Goal: Information Seeking & Learning: Learn about a topic

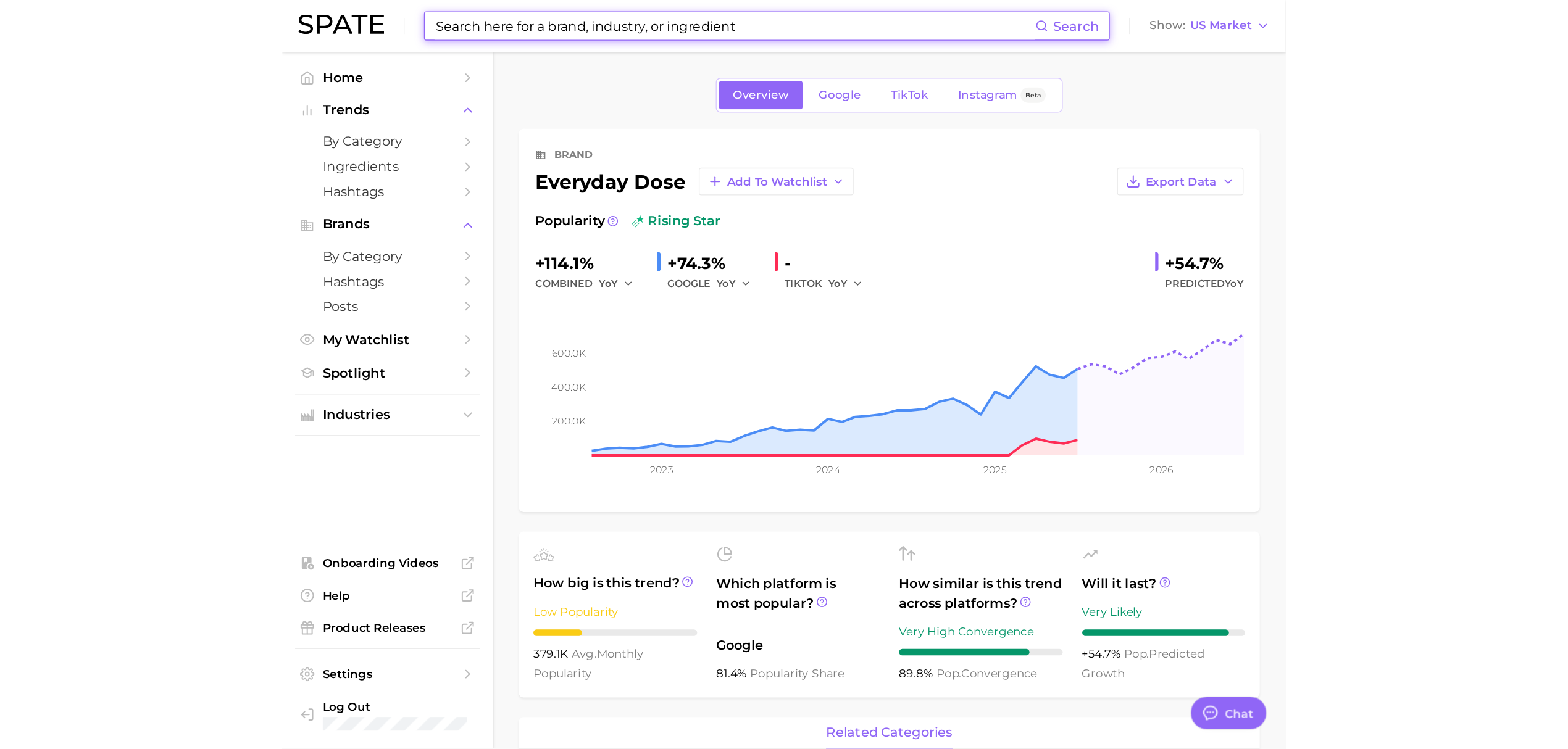
scroll to position [486, 0]
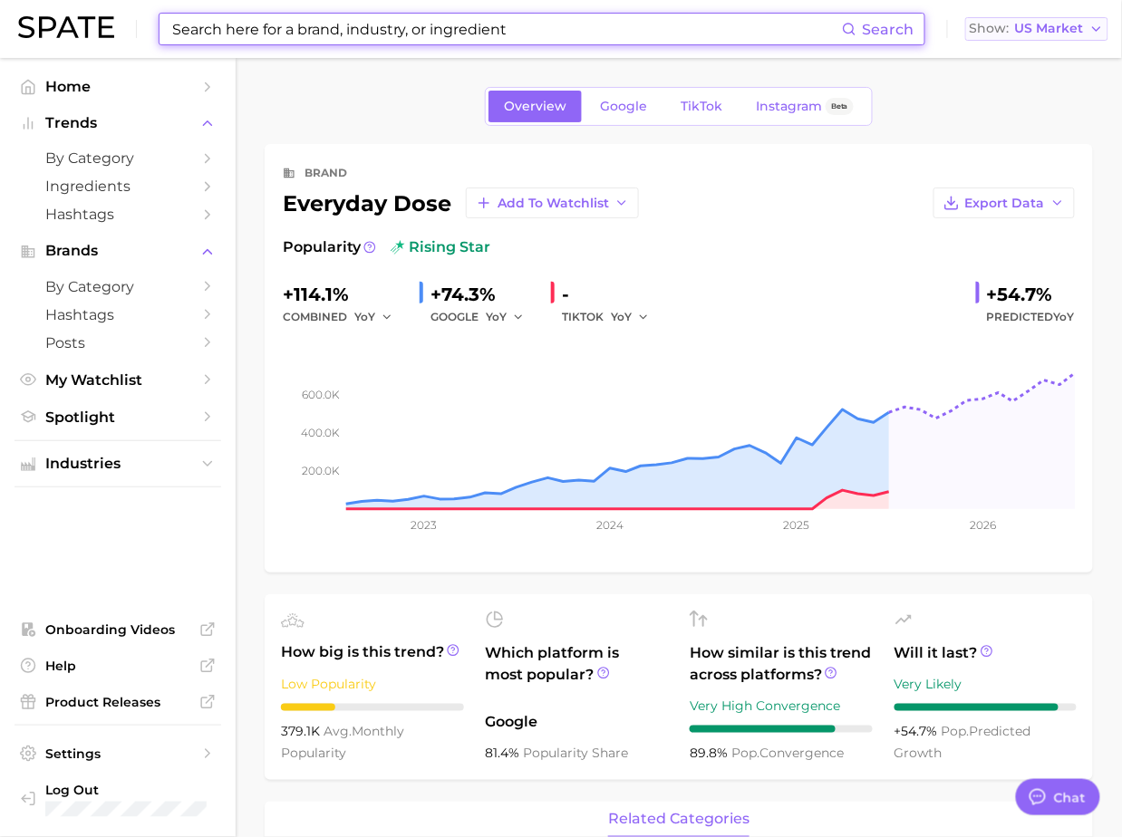
type textarea "x"
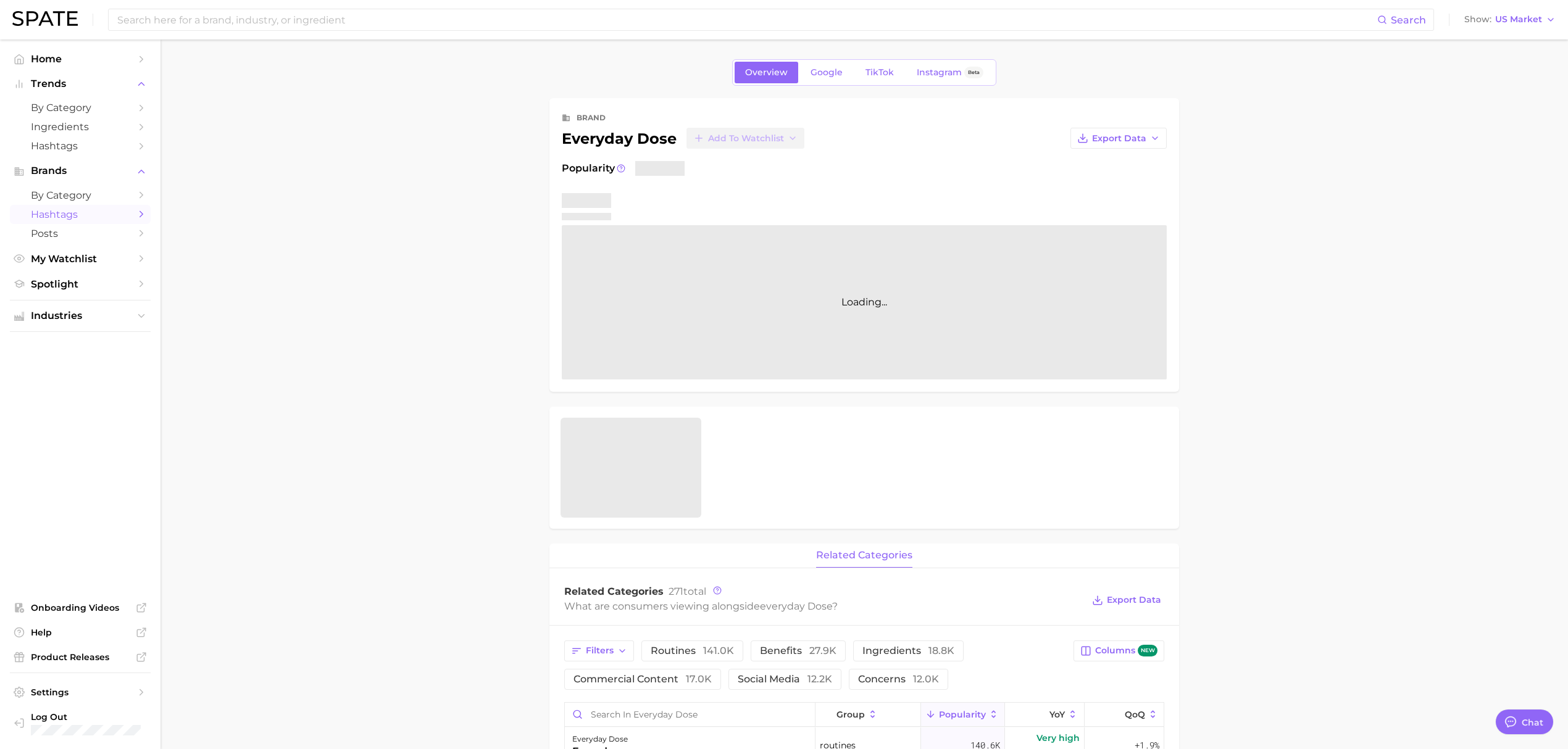
type textarea "x"
click at [87, 208] on link "Hashtags" at bounding box center [80, 214] width 141 height 19
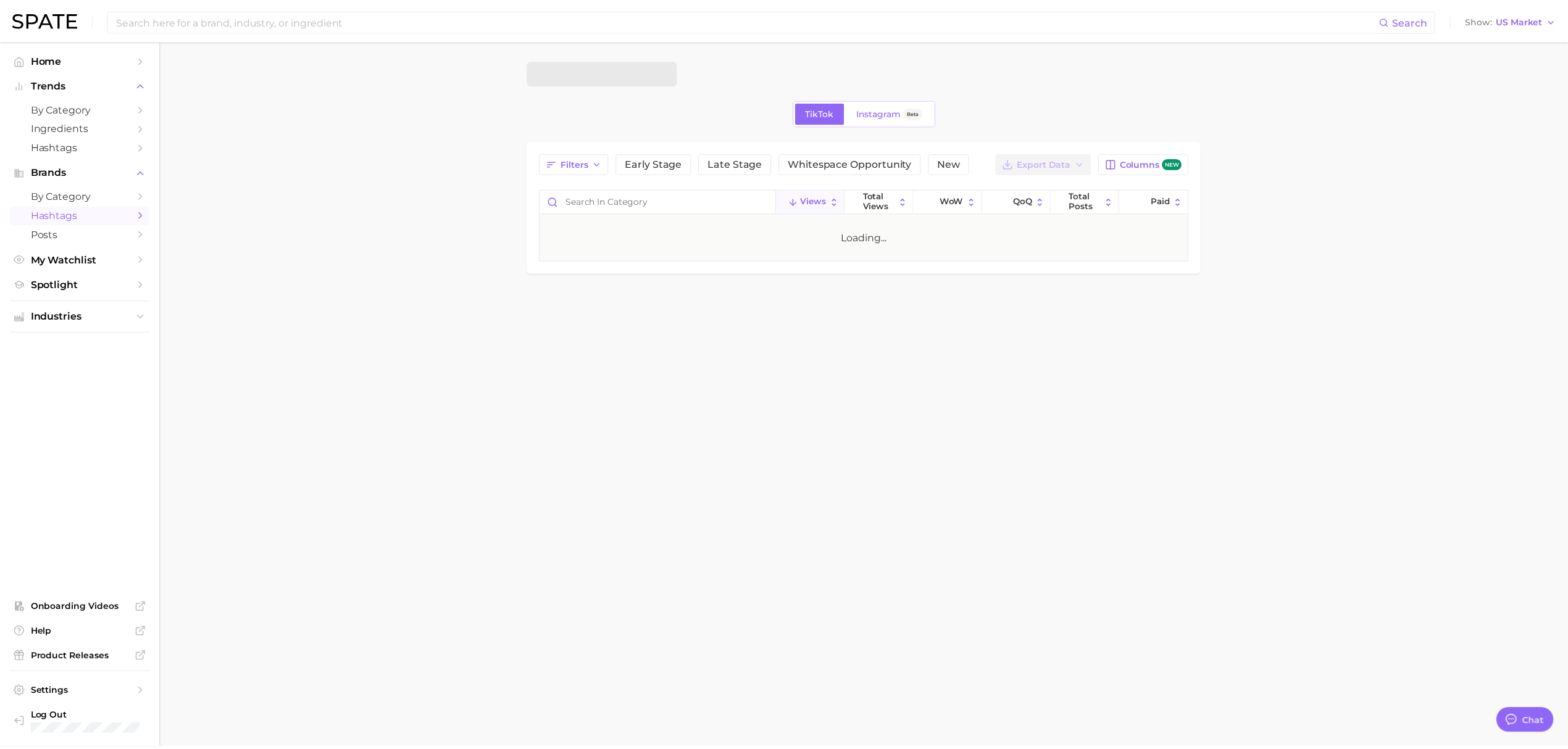
scroll to position [488, 0]
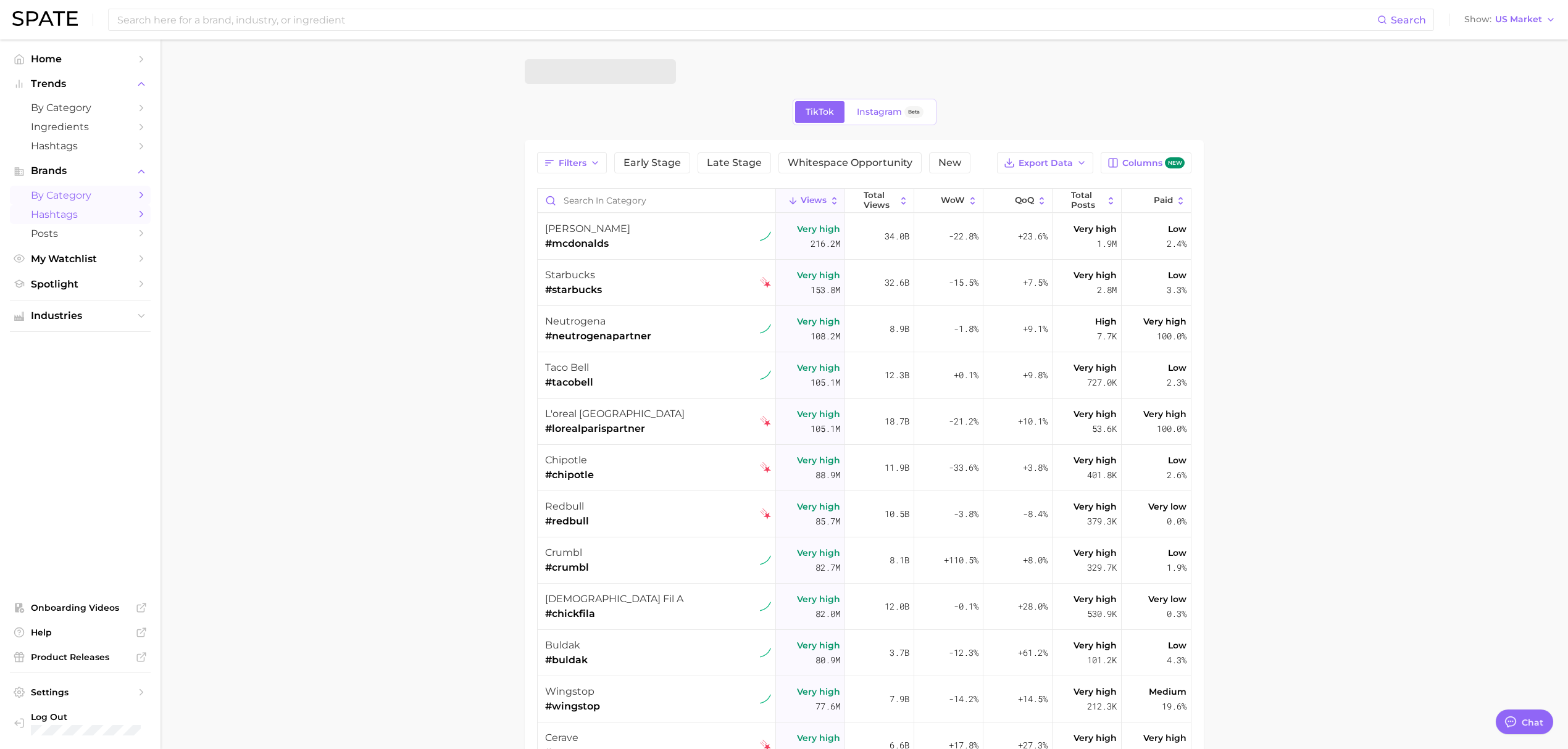
click at [92, 199] on span "by Category" at bounding box center [80, 195] width 99 height 12
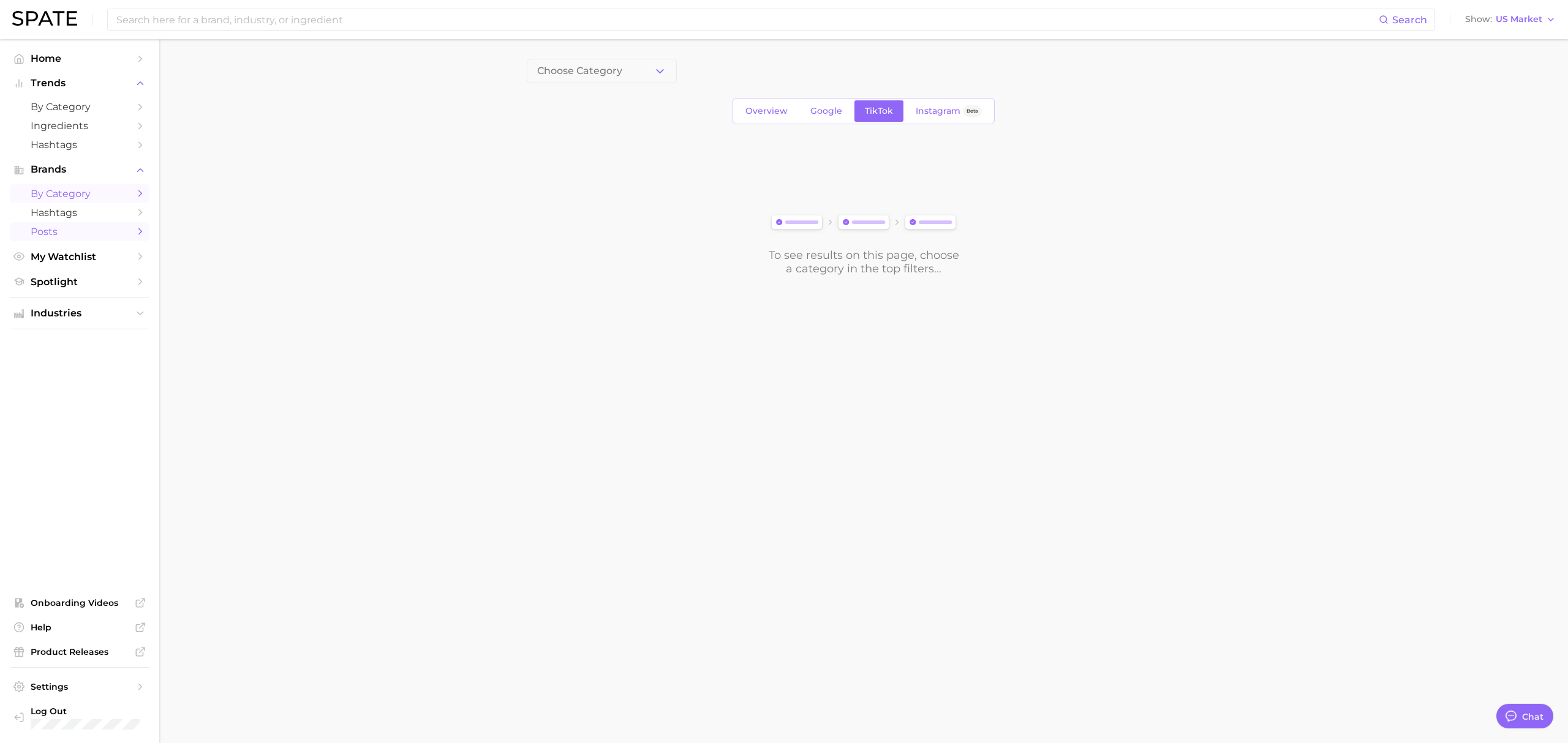
click at [99, 232] on span "Posts" at bounding box center [79, 231] width 98 height 11
click at [657, 78] on button "1. Choose Category" at bounding box center [602, 71] width 150 height 24
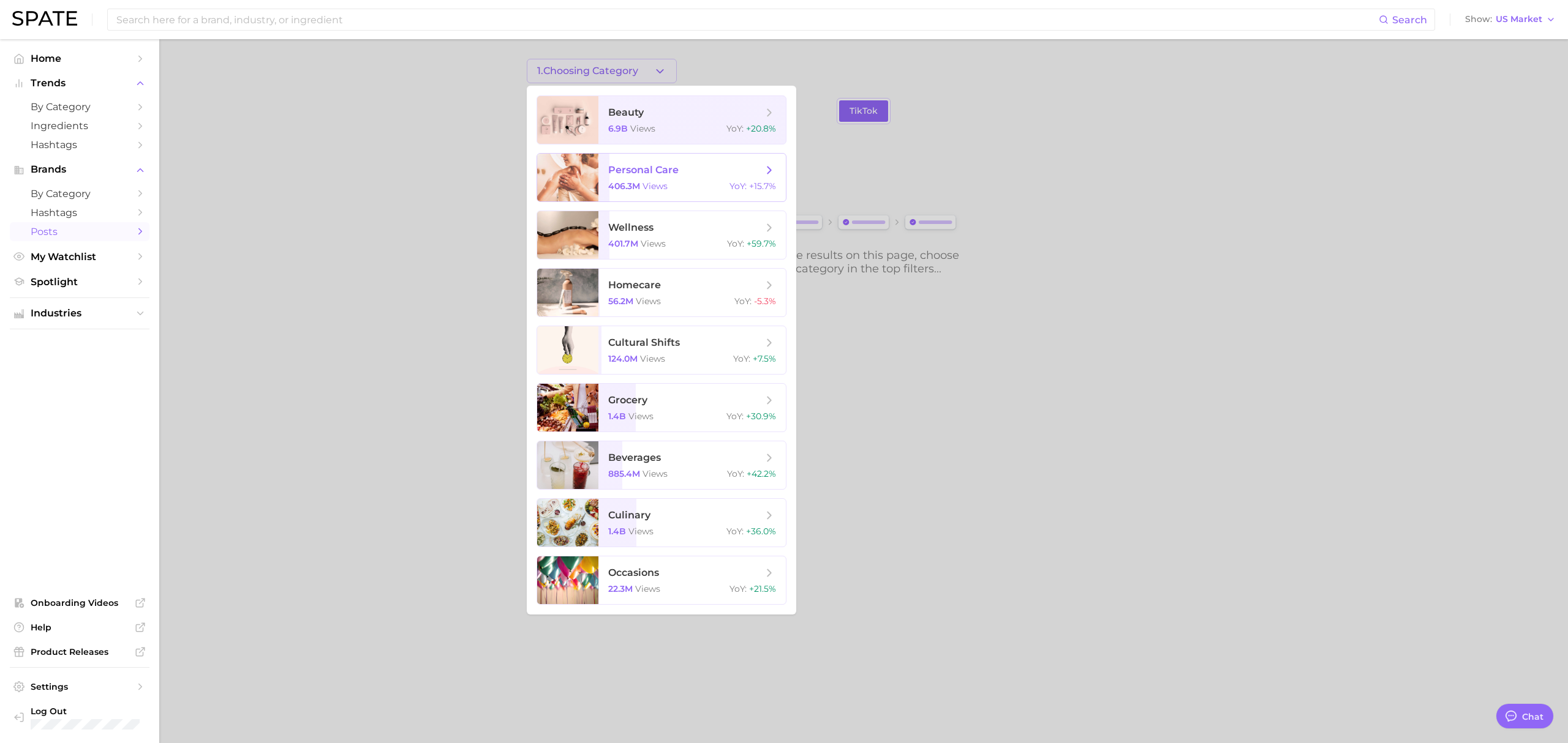
click at [666, 185] on span "views" at bounding box center [655, 186] width 25 height 11
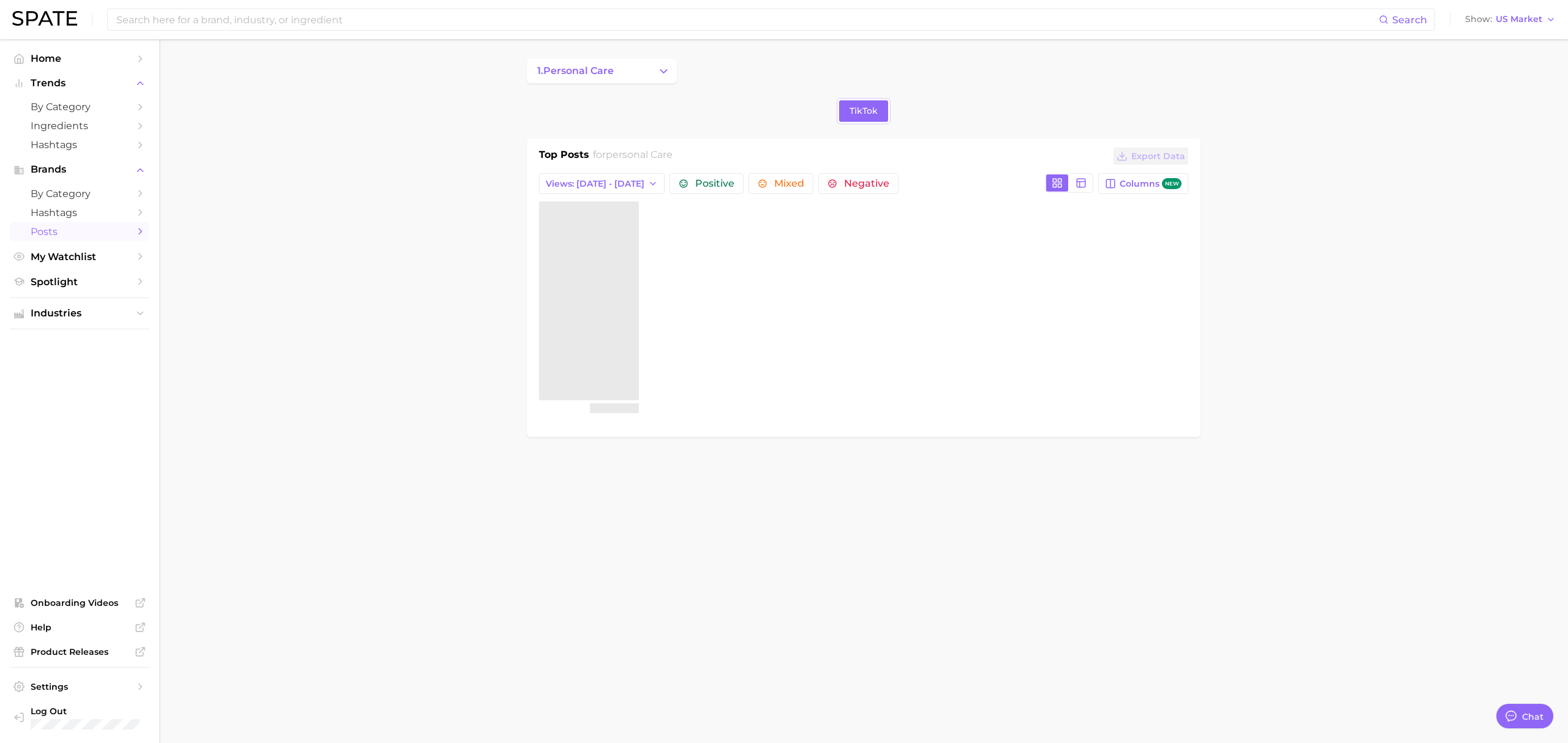
click at [1000, 556] on body "Search Show US Market Home Trends by Category Ingredients Hashtags Brands by Ca…" at bounding box center [784, 372] width 1568 height 743
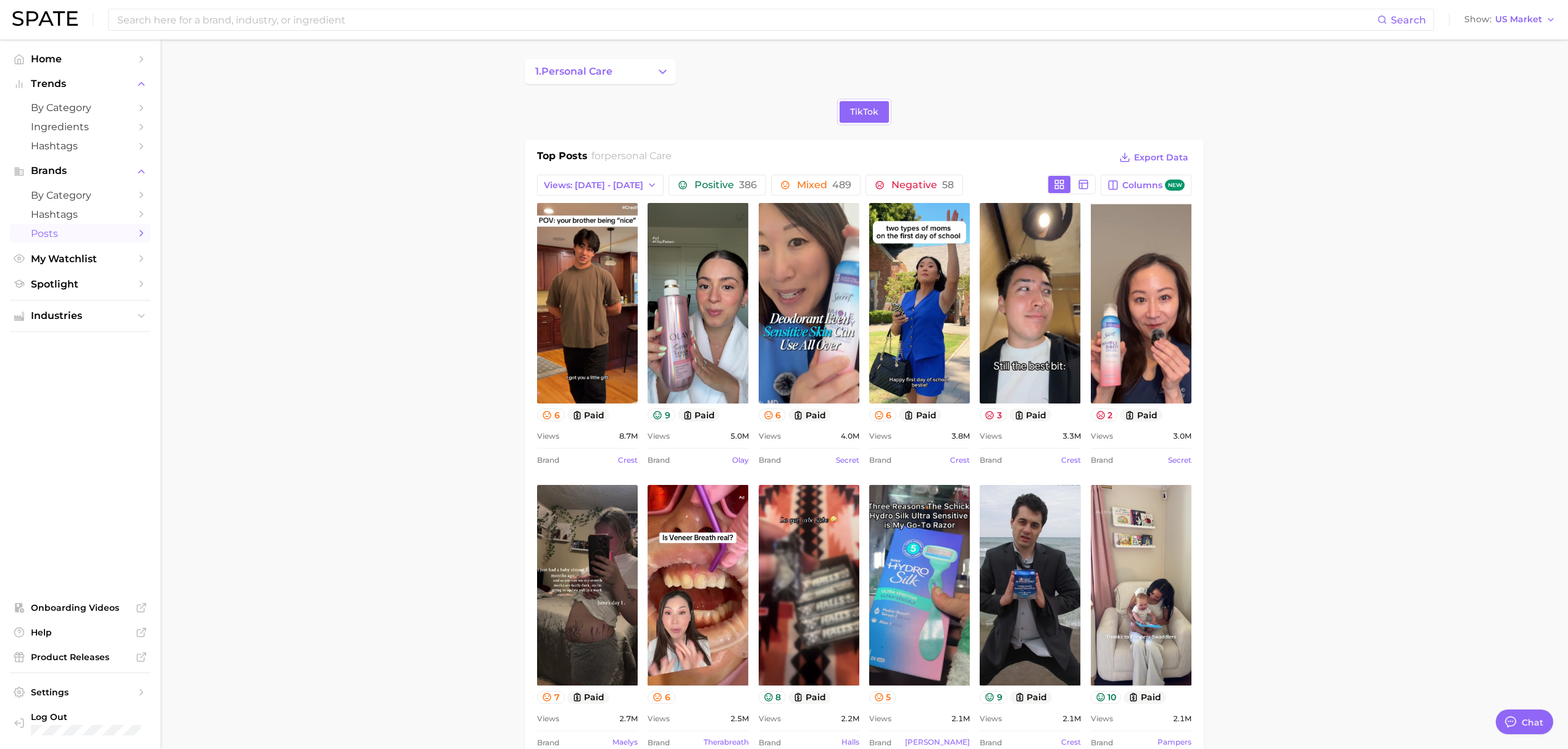
click at [52, 214] on span "Hashtags" at bounding box center [80, 214] width 99 height 12
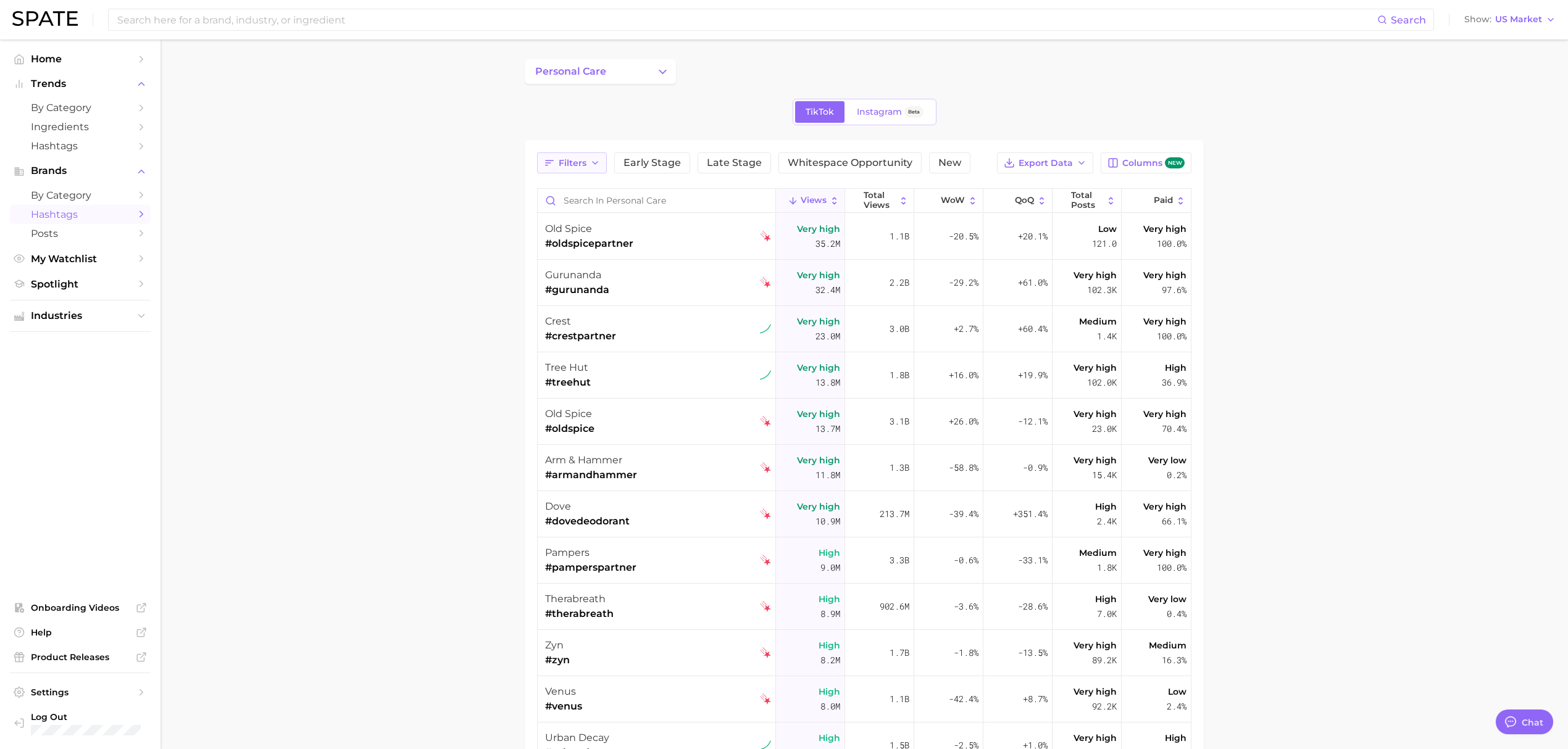
click at [582, 165] on span "Filters" at bounding box center [572, 163] width 28 height 10
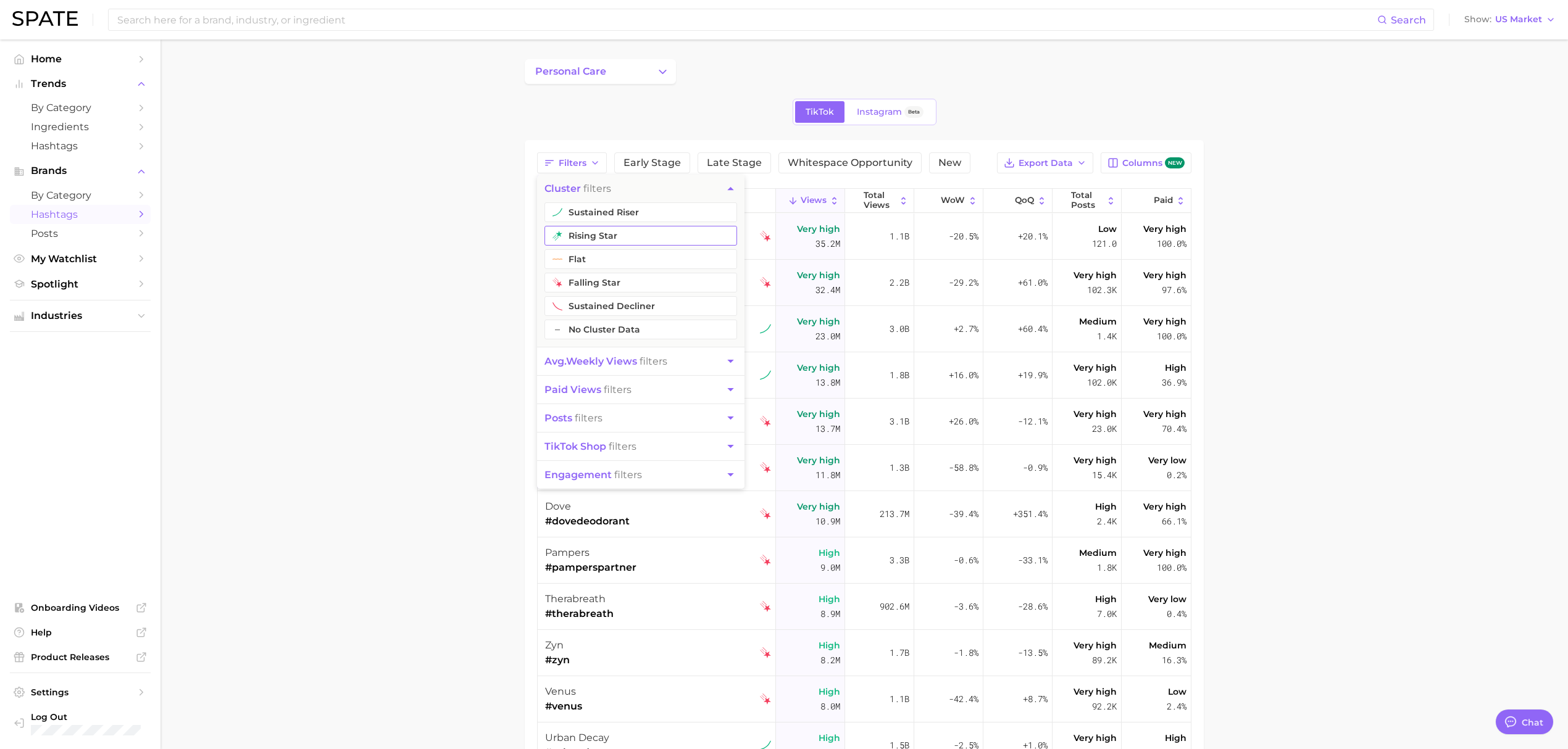
click at [662, 238] on button "rising star" at bounding box center [640, 236] width 193 height 20
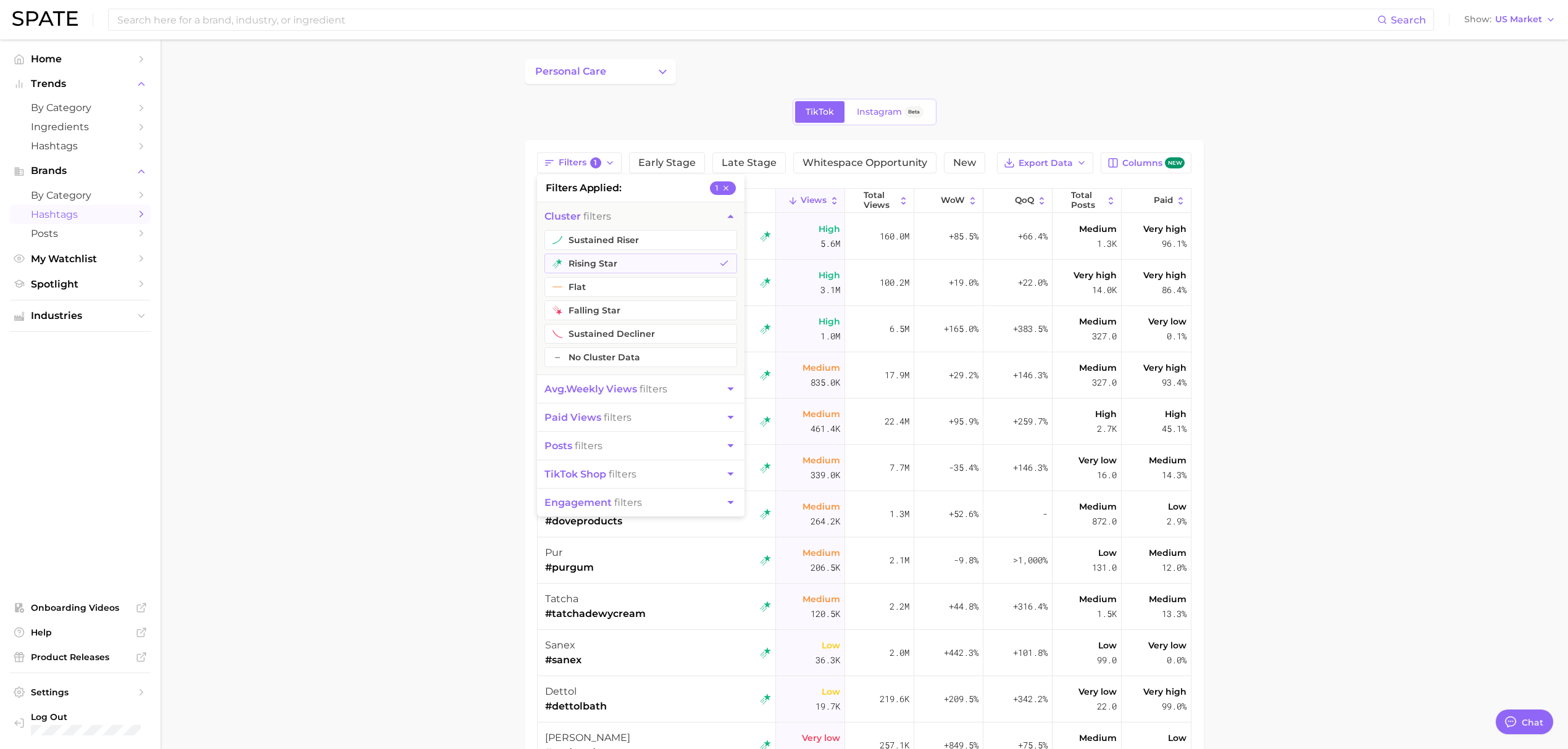
click at [388, 242] on main "personal care TikTok Instagram Beta Filters 1 filters applied 1 cluster filters…" at bounding box center [864, 511] width 1407 height 943
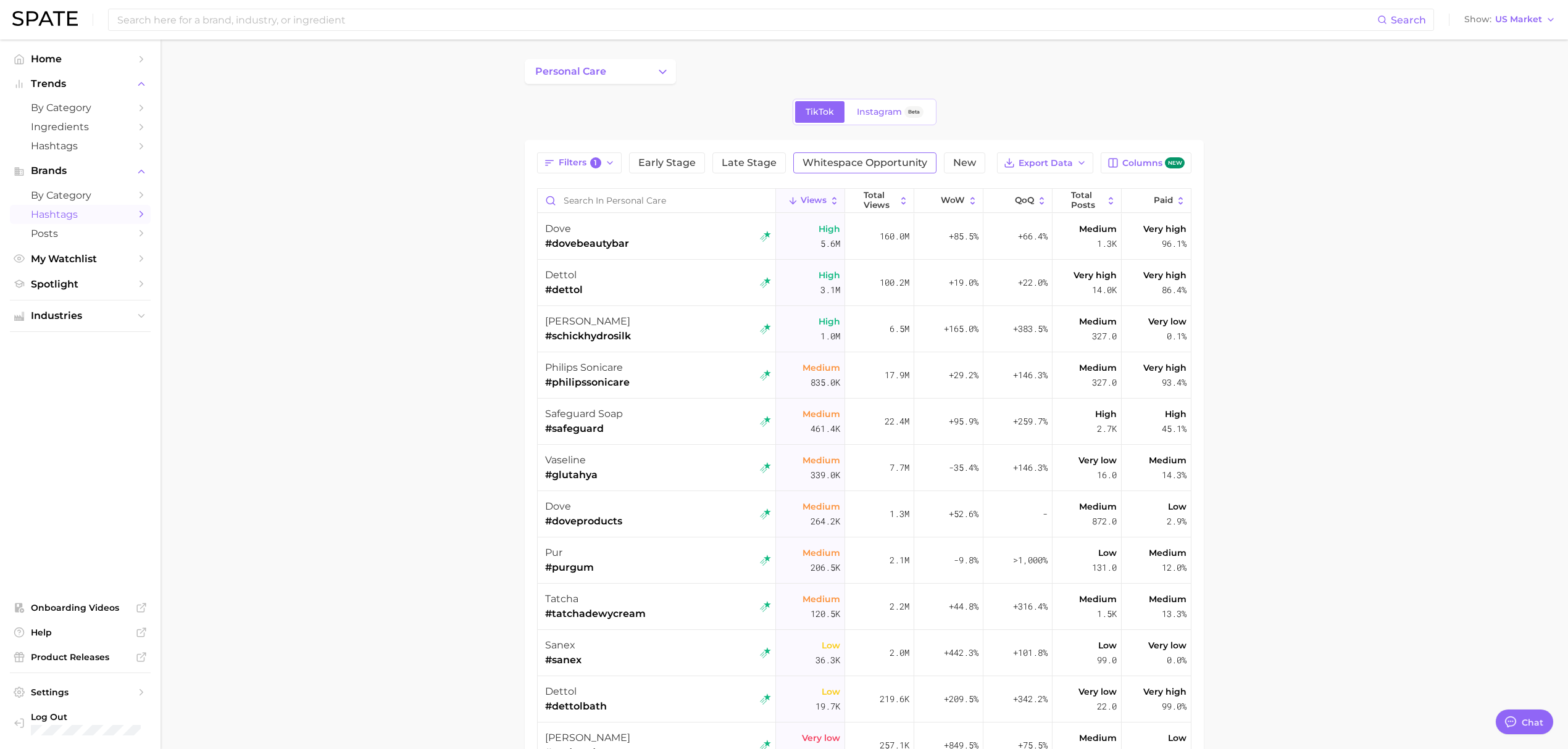
click at [879, 163] on span "Whitespace Opportunity" at bounding box center [864, 163] width 125 height 10
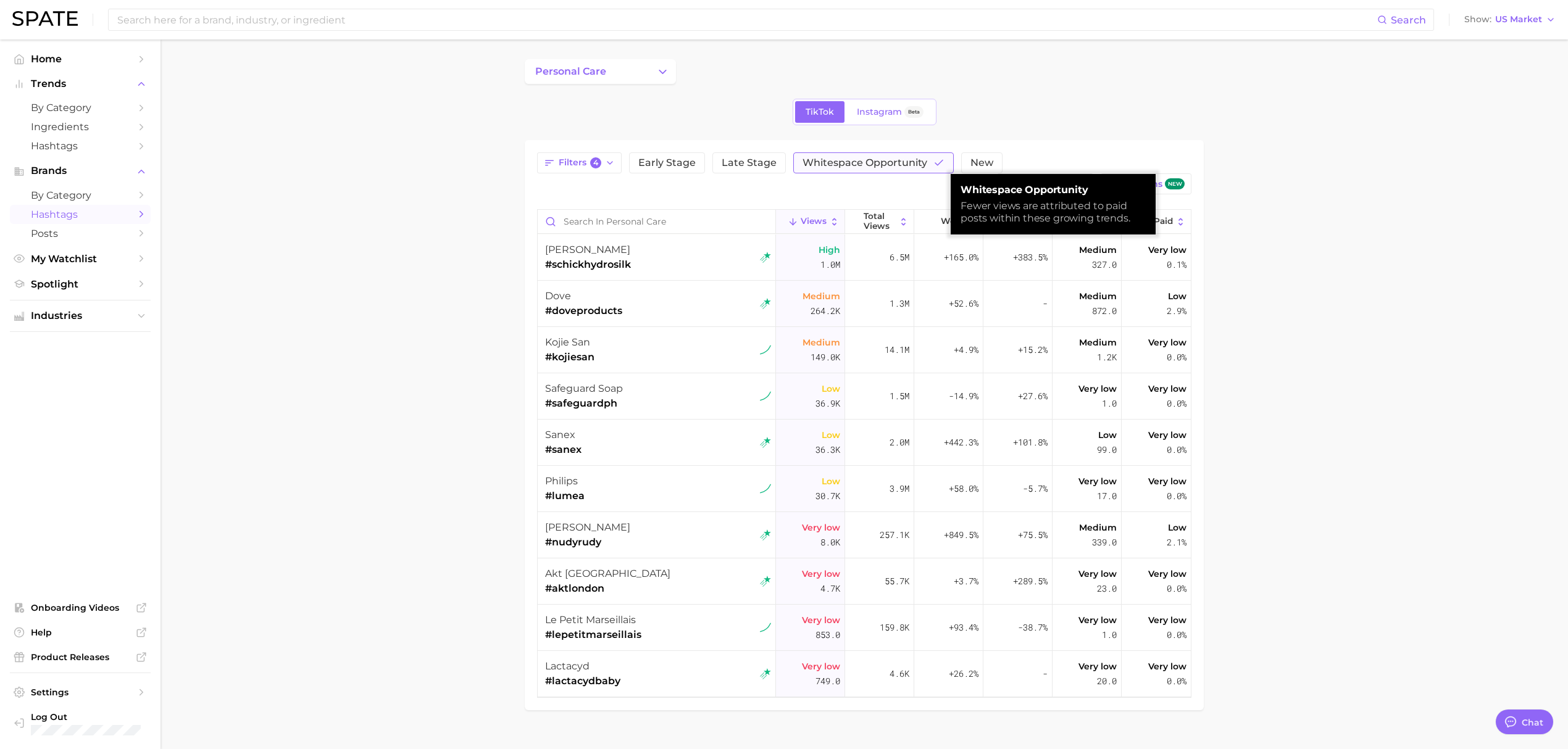
click at [878, 163] on span "Whitespace Opportunity" at bounding box center [864, 163] width 125 height 10
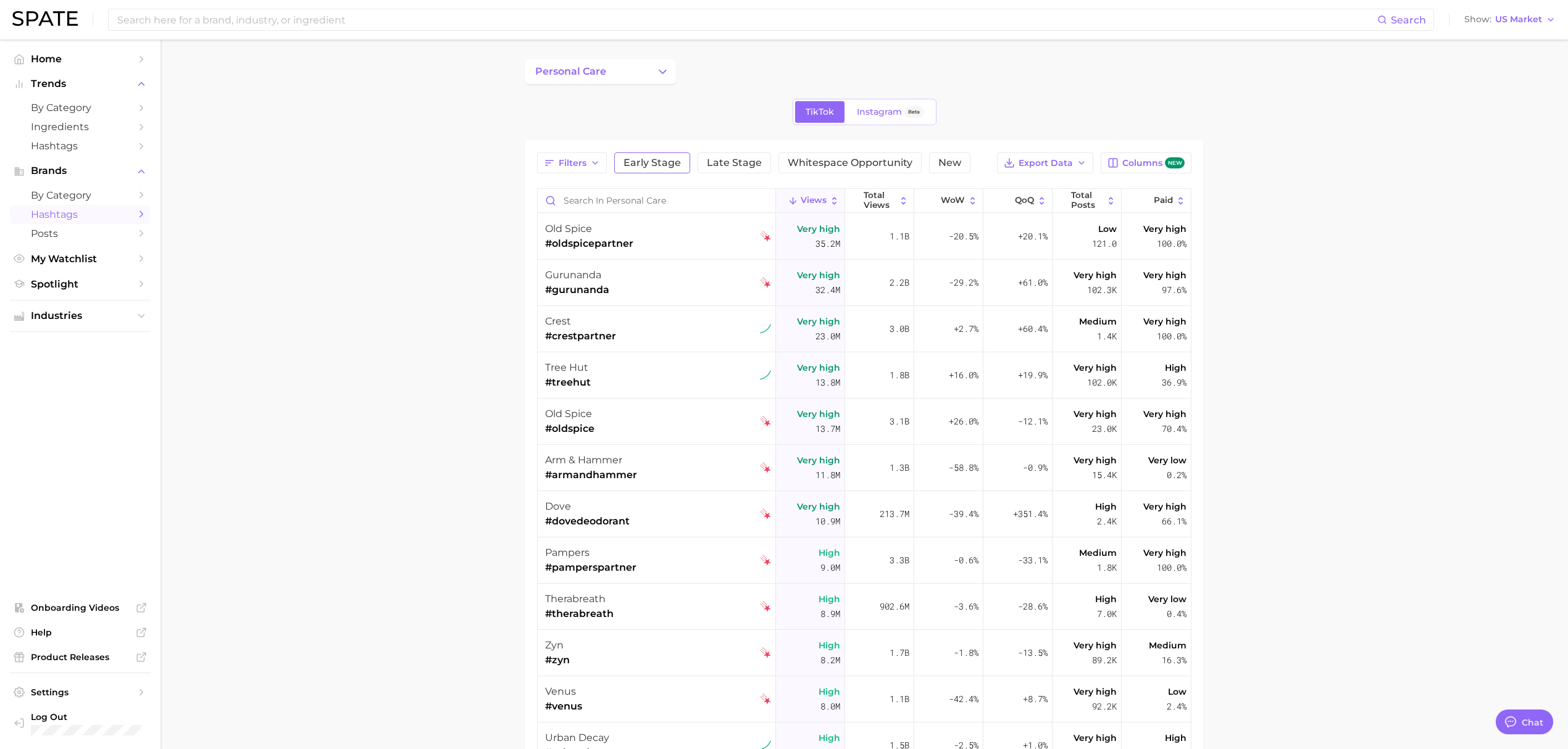
click at [653, 156] on button "Early Stage" at bounding box center [652, 163] width 76 height 21
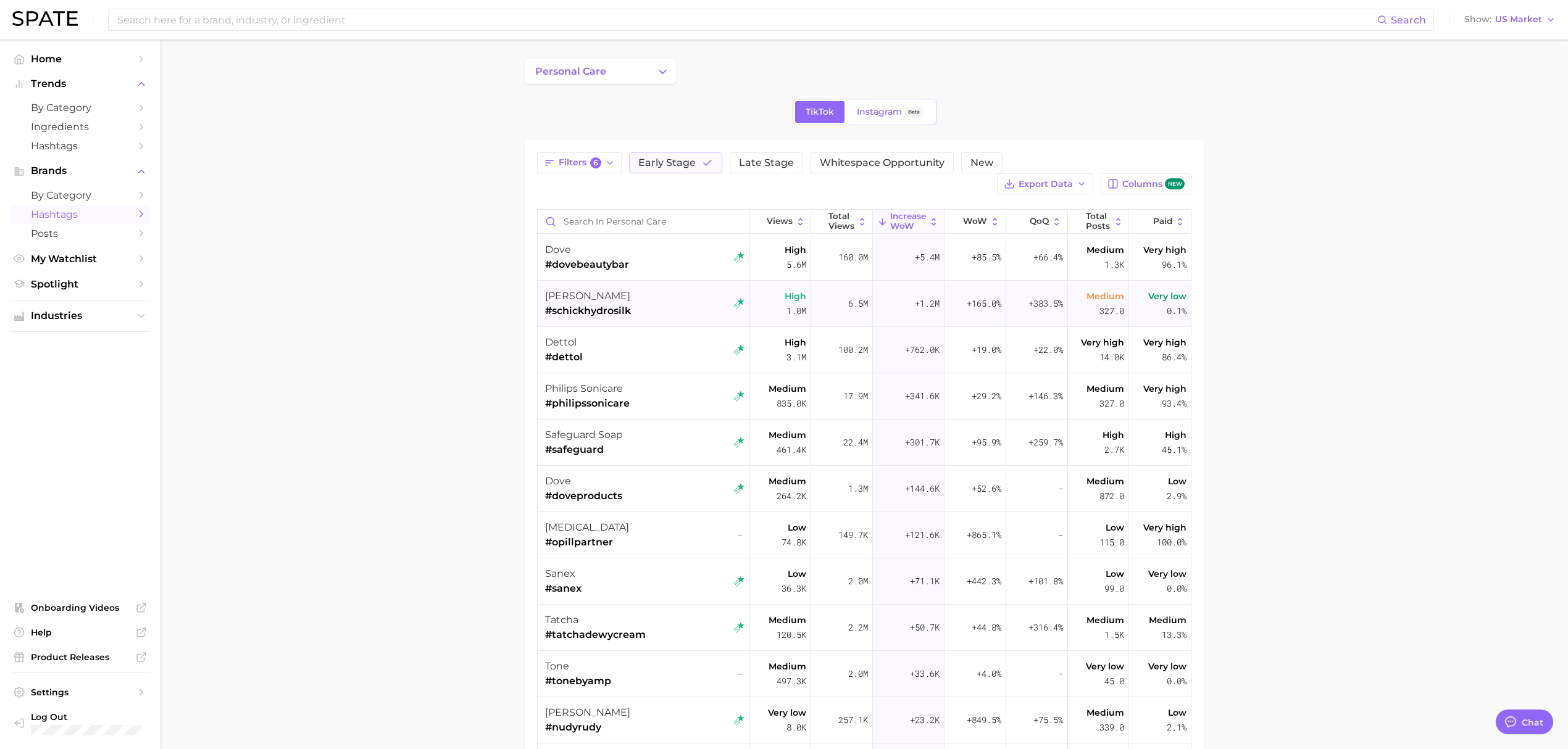
click at [574, 301] on span "[PERSON_NAME]" at bounding box center [587, 296] width 85 height 12
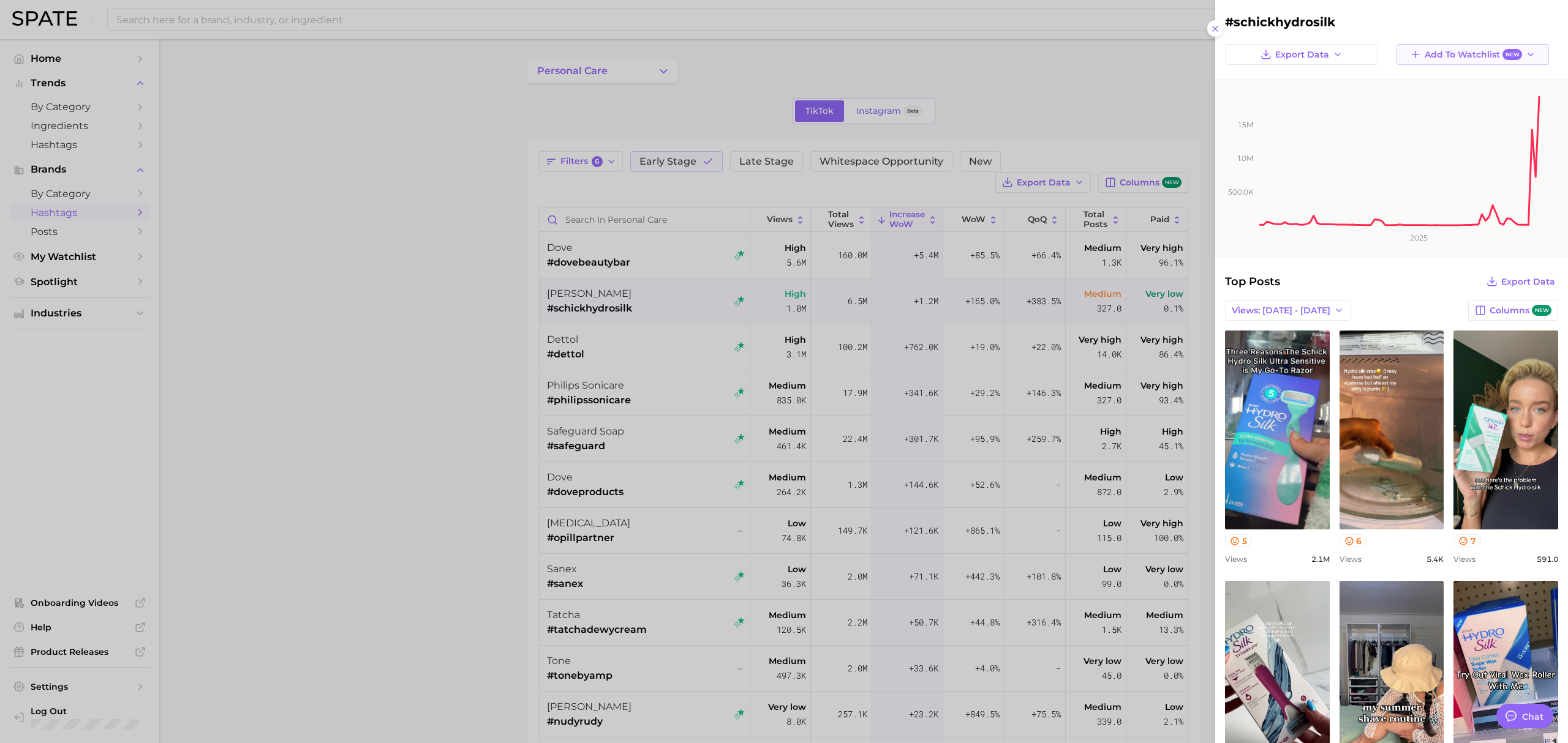
click at [1475, 54] on span "Add to Watchlist New" at bounding box center [1473, 55] width 97 height 11
click at [1404, 104] on icon at bounding box center [1408, 99] width 9 height 9
click at [1371, 284] on div "Top Posts Export Data" at bounding box center [1392, 281] width 333 height 17
click at [400, 278] on div at bounding box center [784, 372] width 1568 height 743
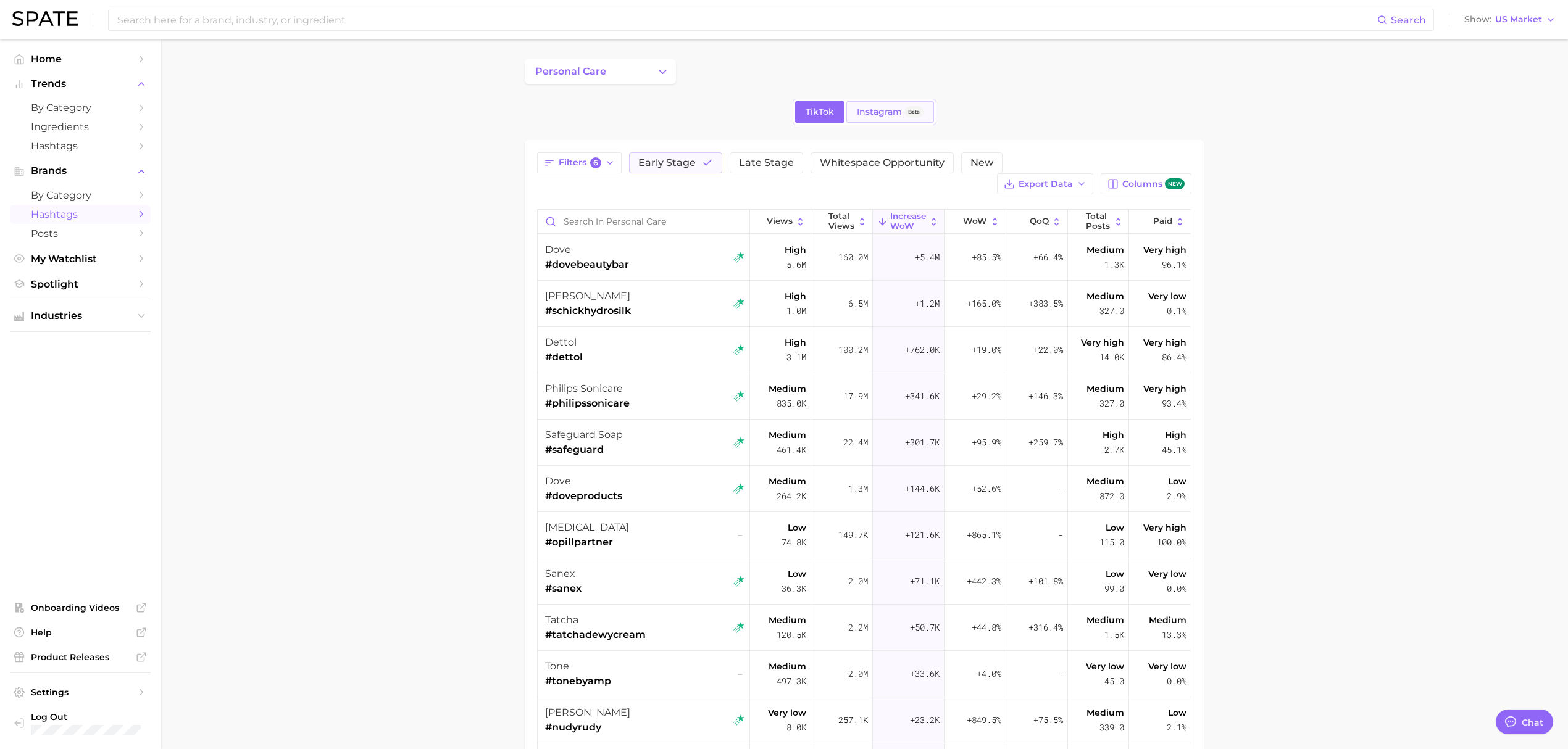
click at [869, 110] on span "Instagram" at bounding box center [879, 112] width 45 height 10
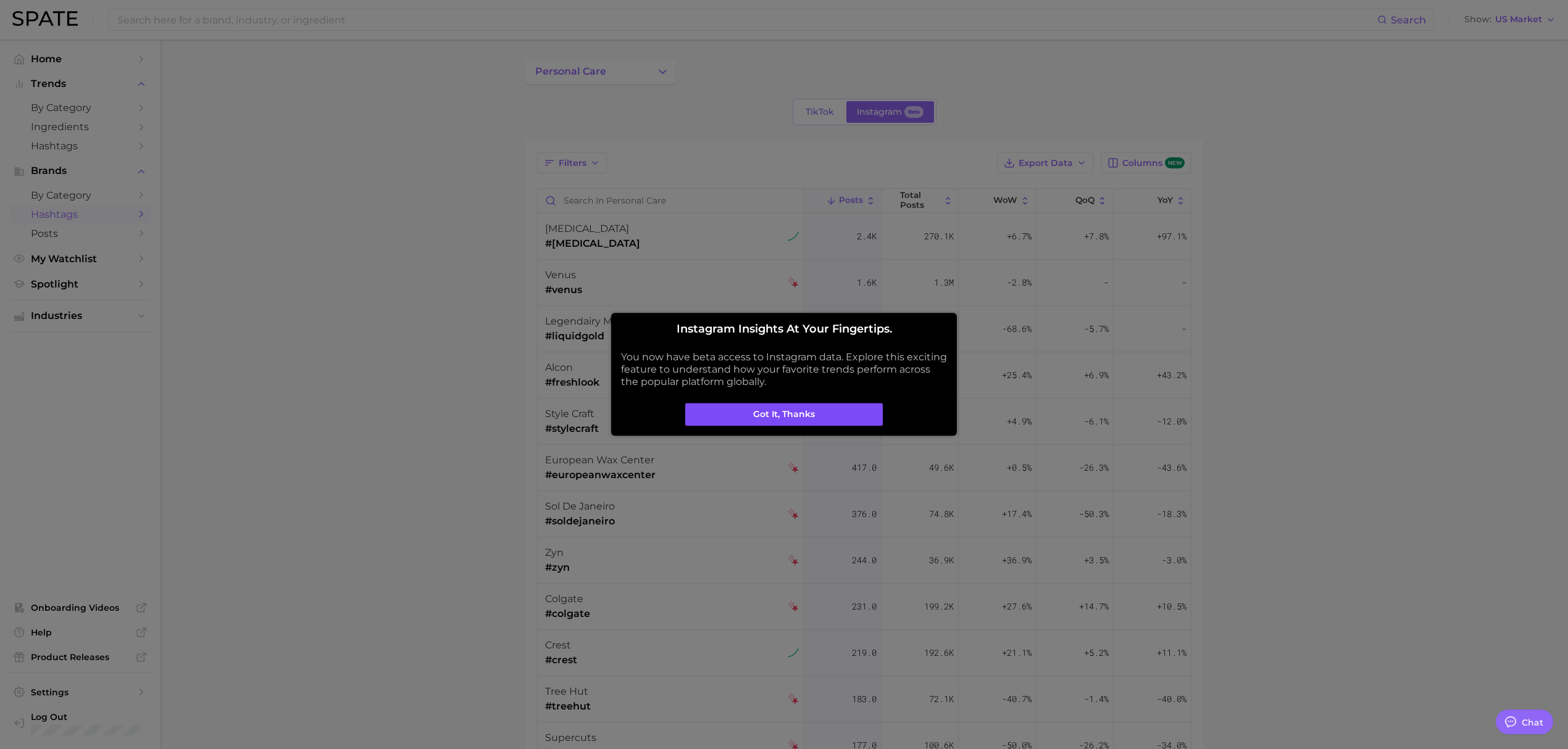
click at [809, 411] on button "Got it, thanks" at bounding box center [784, 415] width 198 height 23
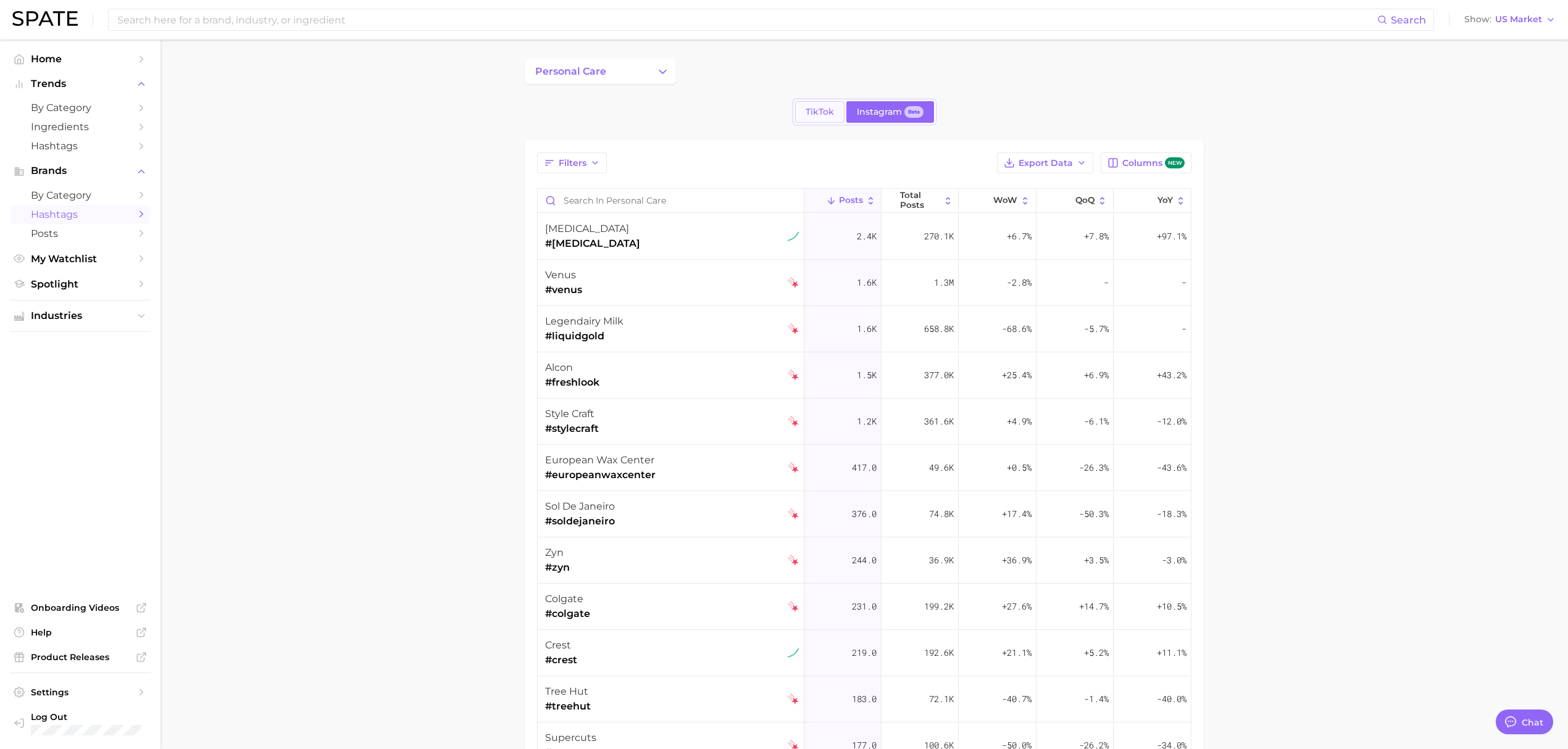
click at [820, 109] on span "TikTok" at bounding box center [820, 112] width 29 height 10
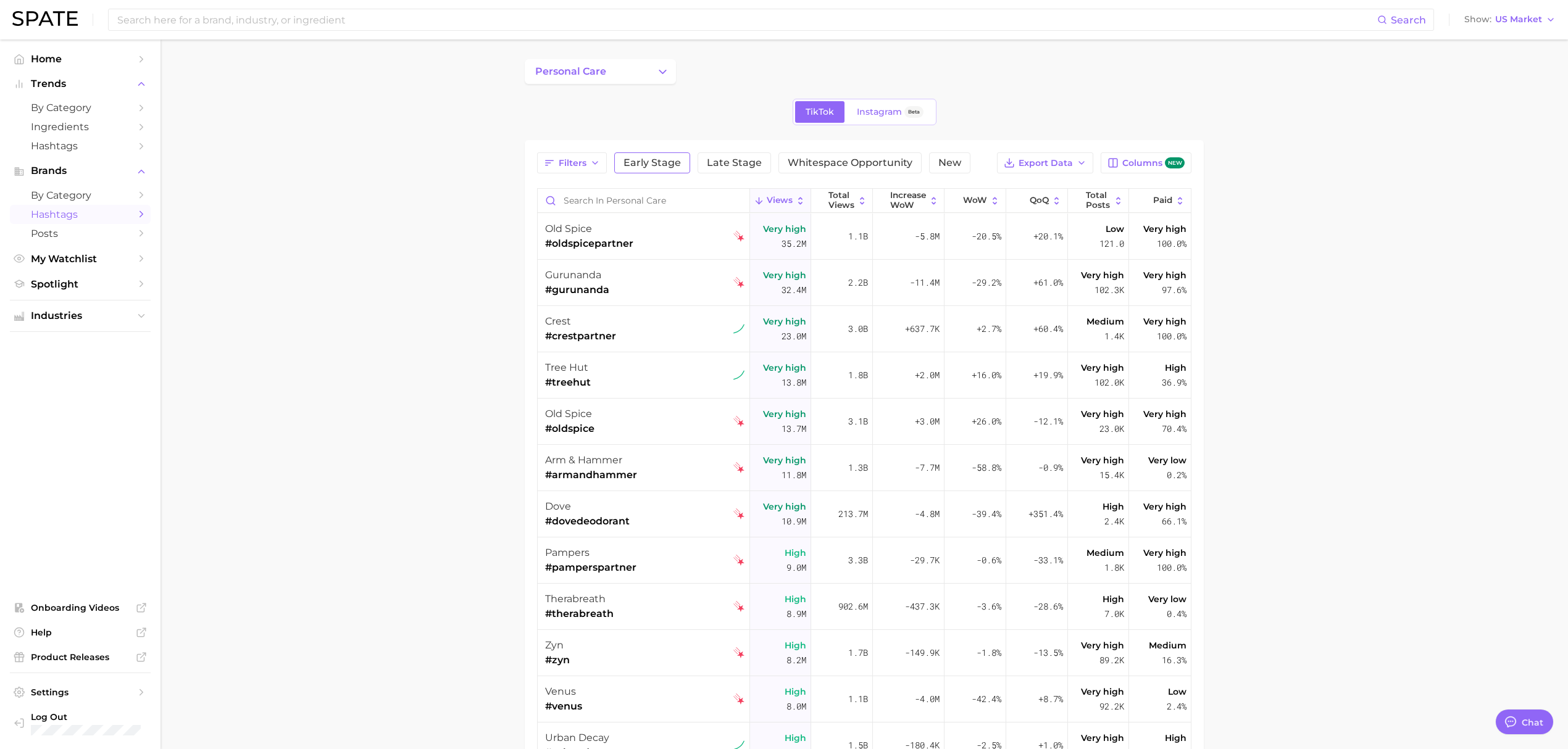
click at [659, 168] on span "Early Stage" at bounding box center [652, 163] width 57 height 10
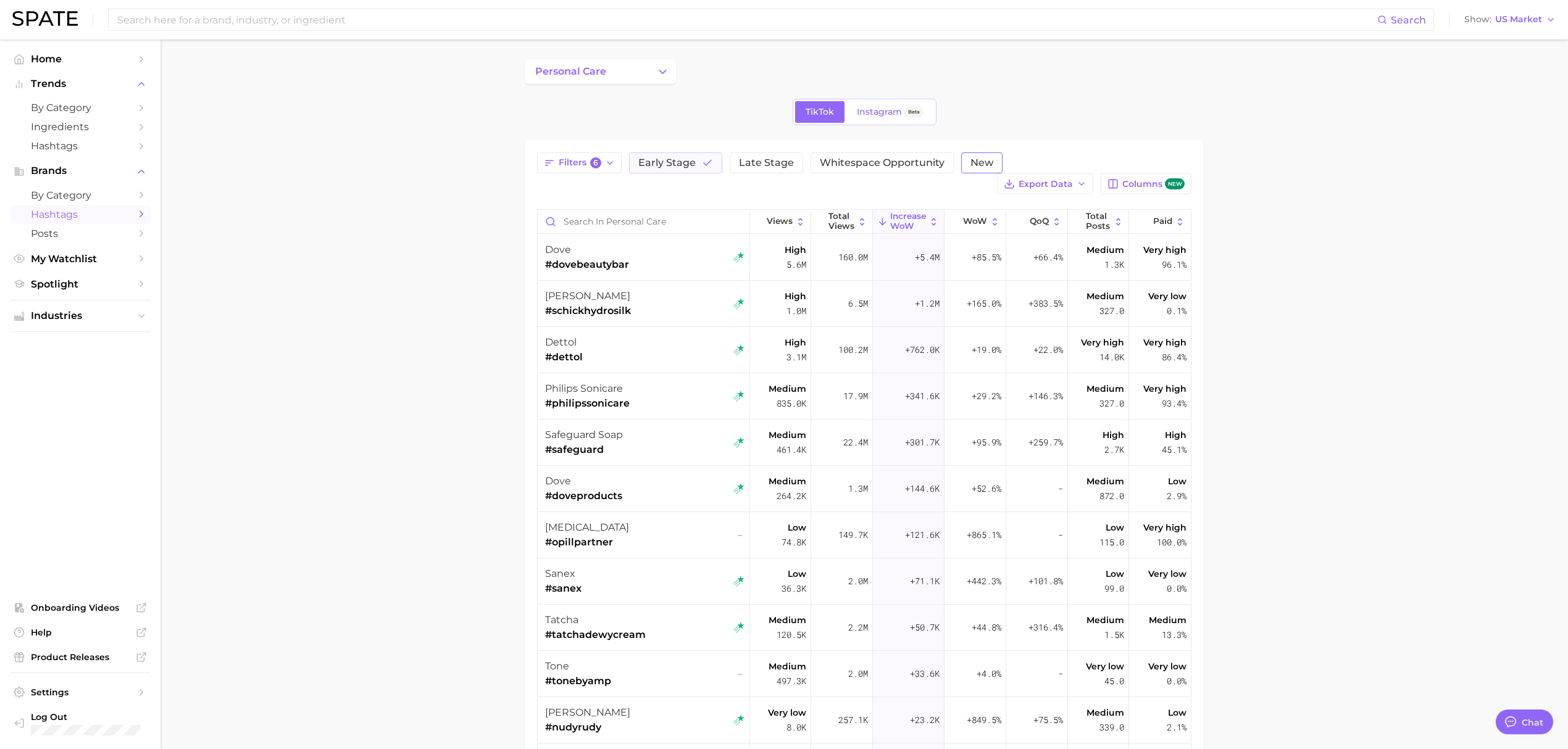
click at [974, 165] on span "New" at bounding box center [982, 163] width 23 height 10
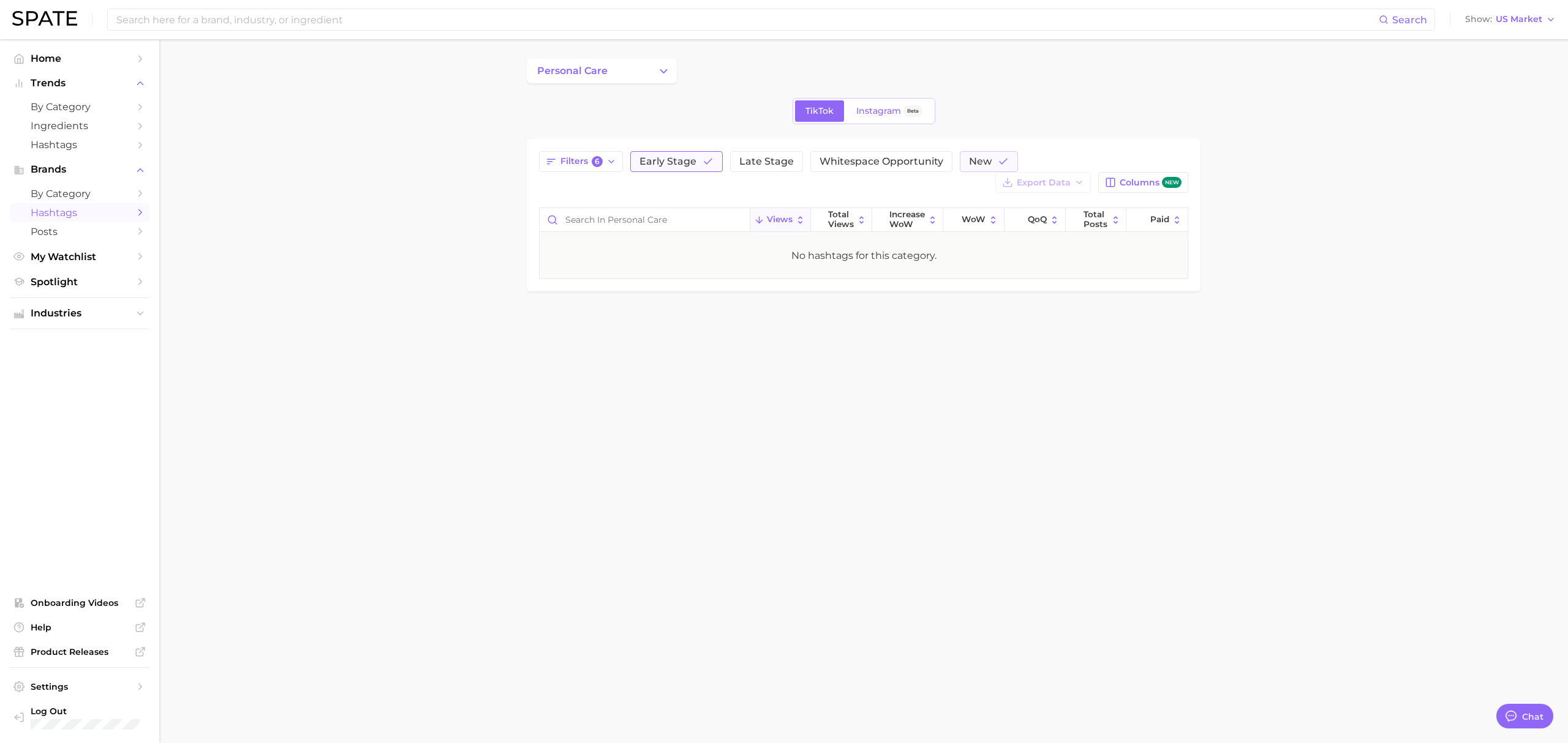
click at [681, 153] on button "Early Stage" at bounding box center [677, 161] width 93 height 21
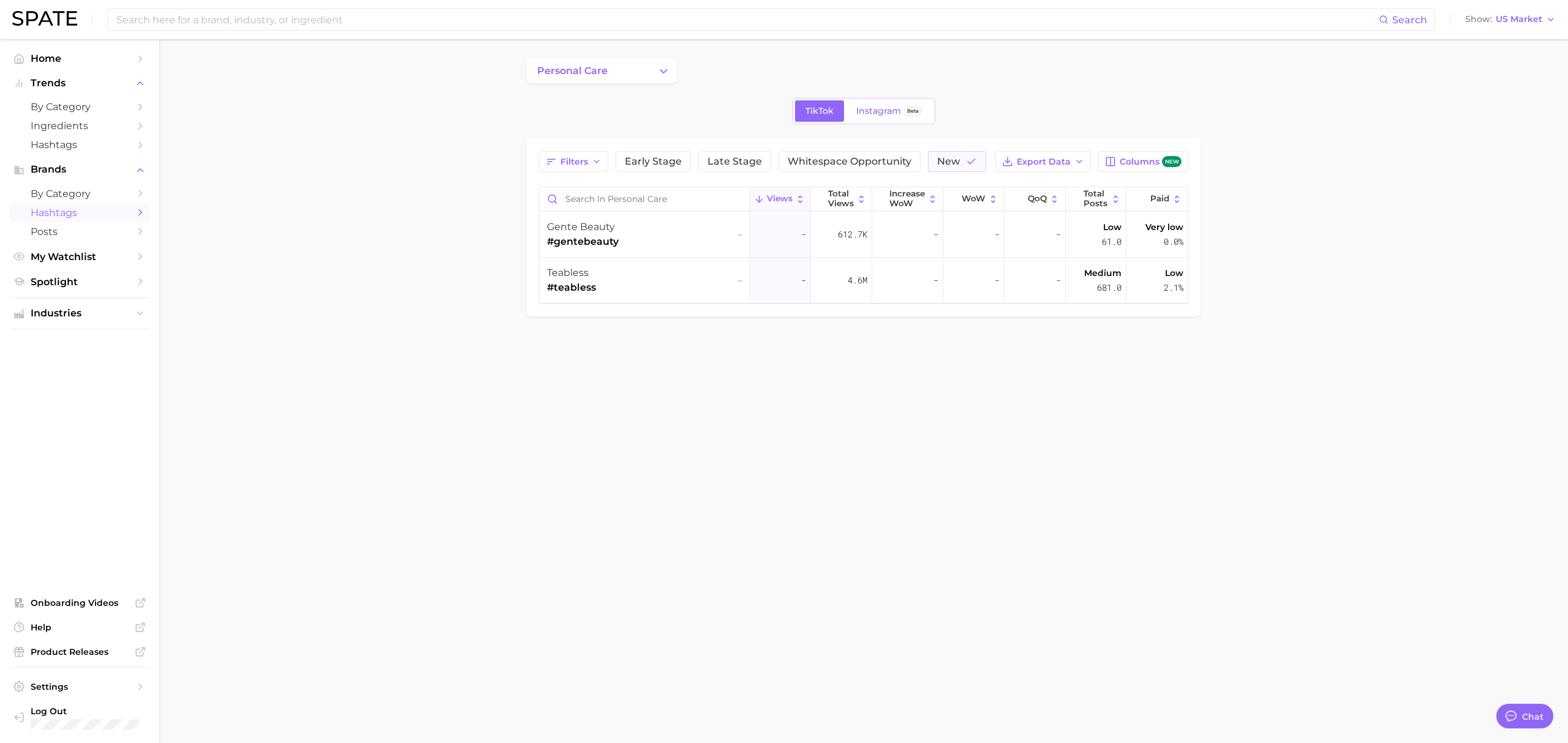
click at [969, 165] on icon "button" at bounding box center [971, 161] width 11 height 11
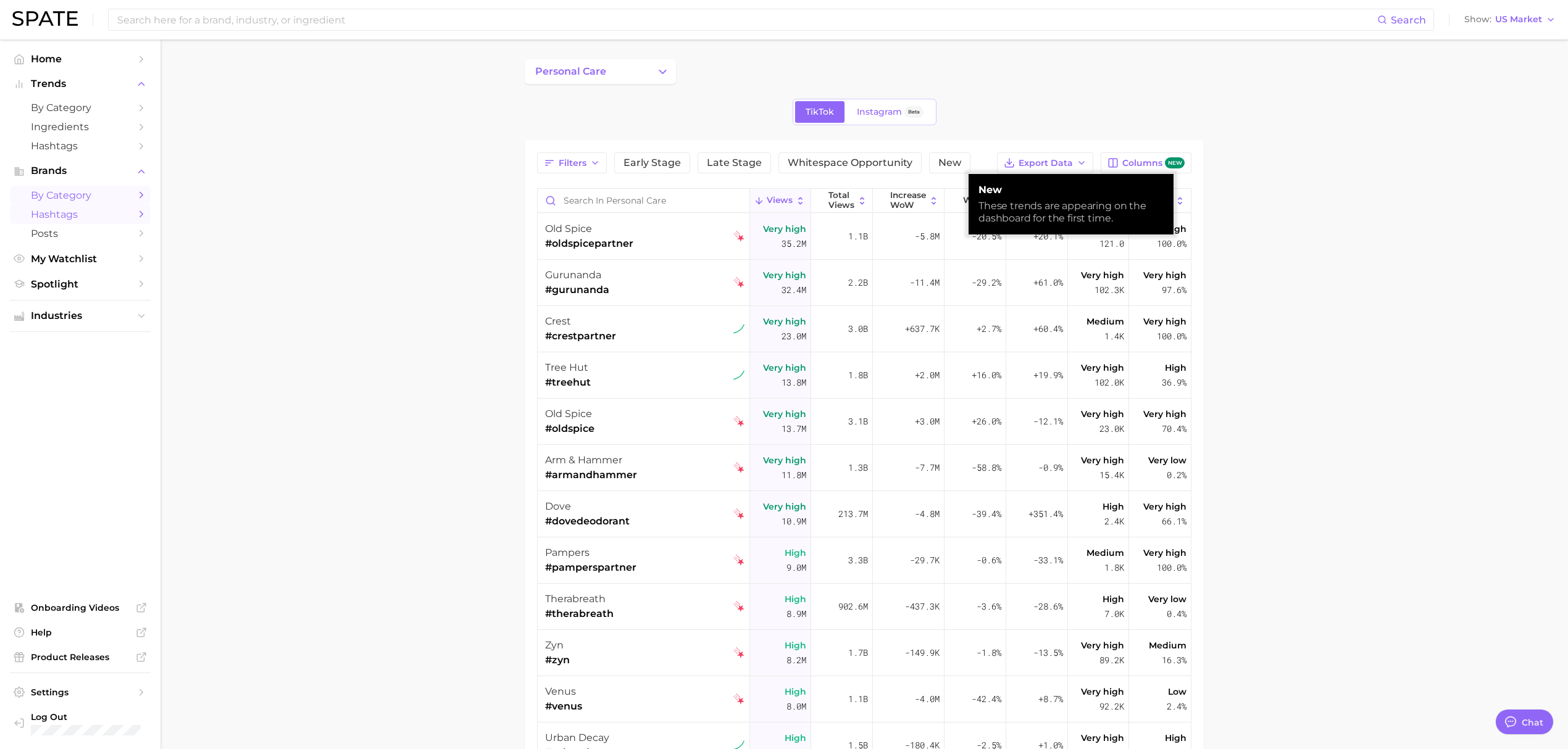
click at [102, 195] on span "by Category" at bounding box center [80, 195] width 99 height 12
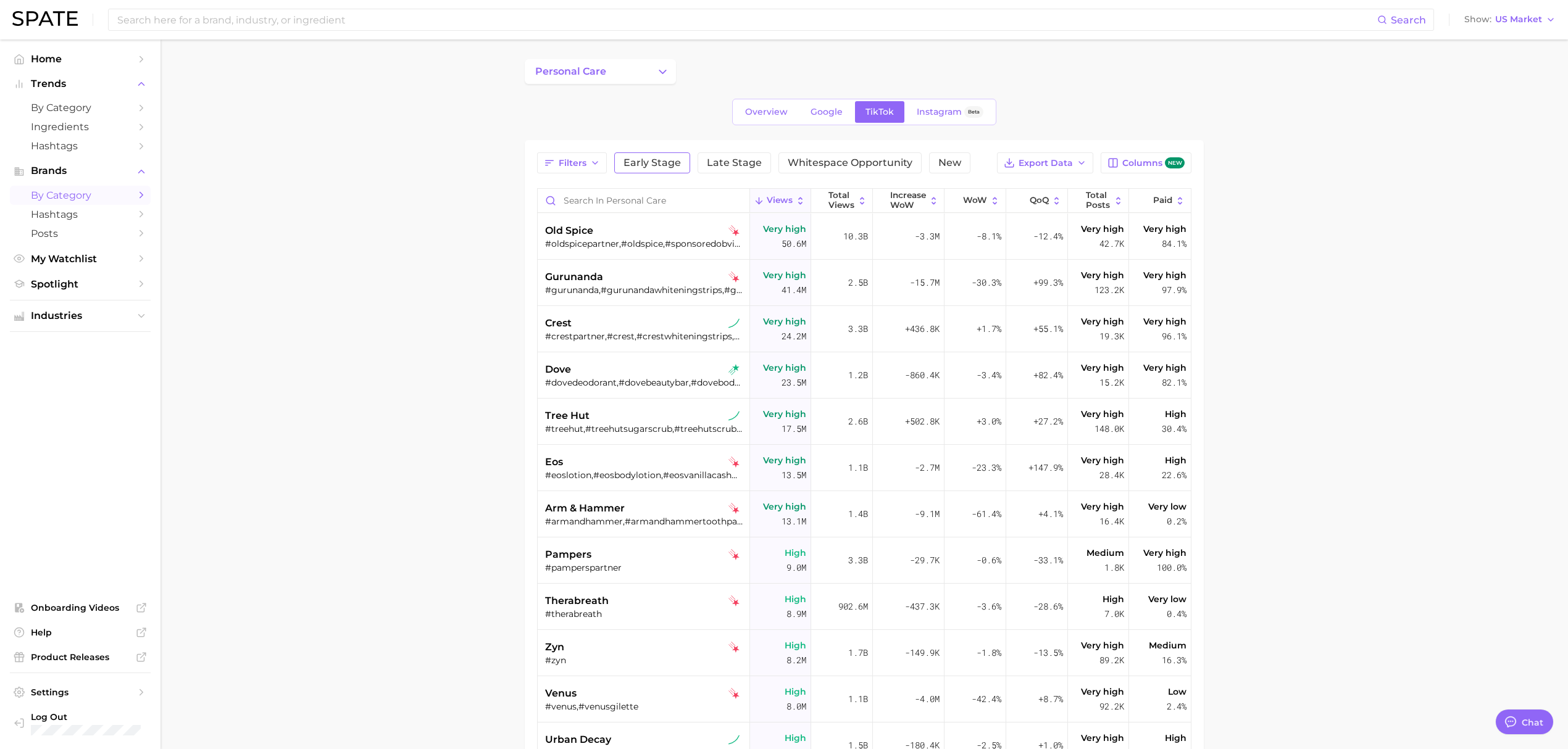
click at [649, 163] on span "Early Stage" at bounding box center [652, 163] width 57 height 10
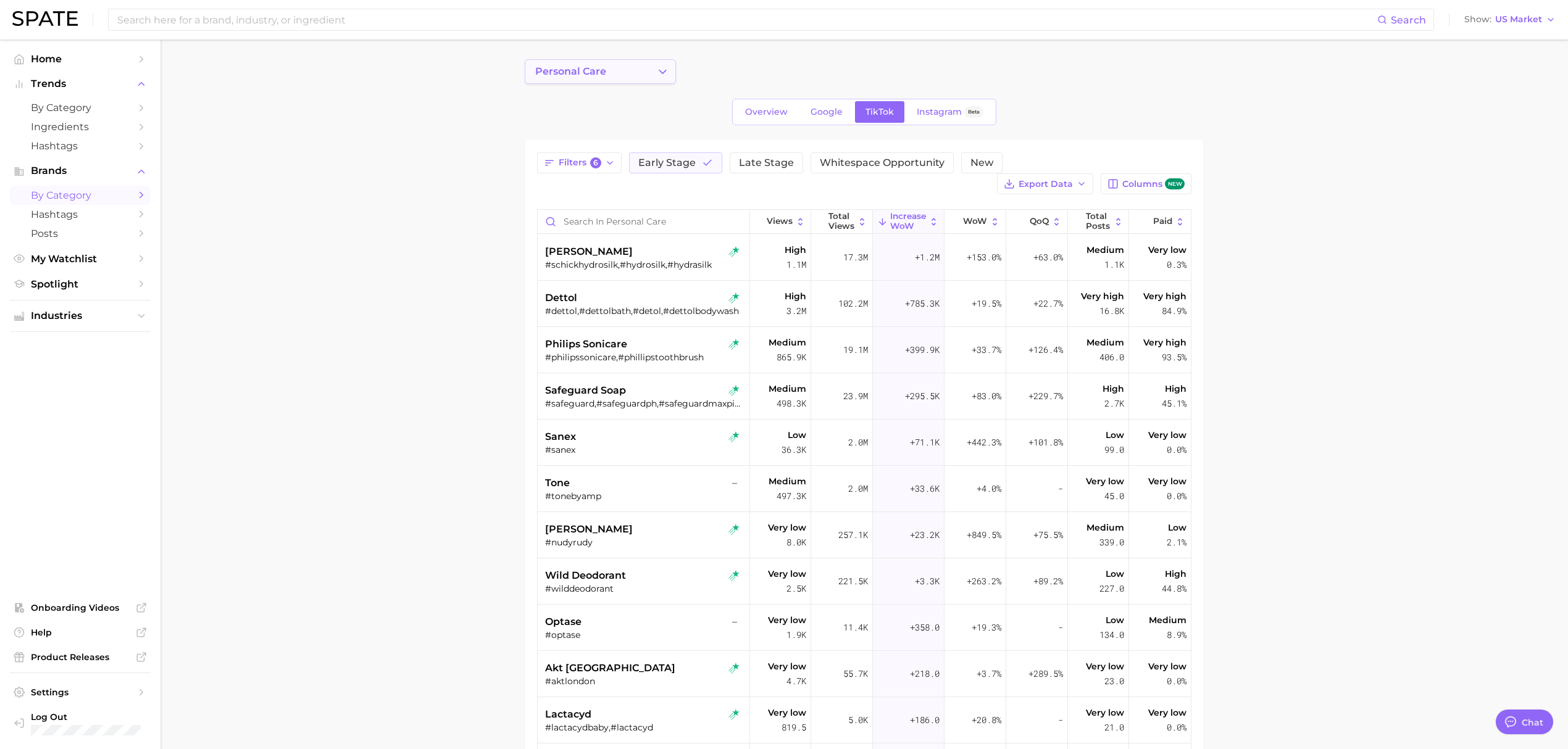
click at [606, 74] on button "personal care" at bounding box center [600, 71] width 151 height 25
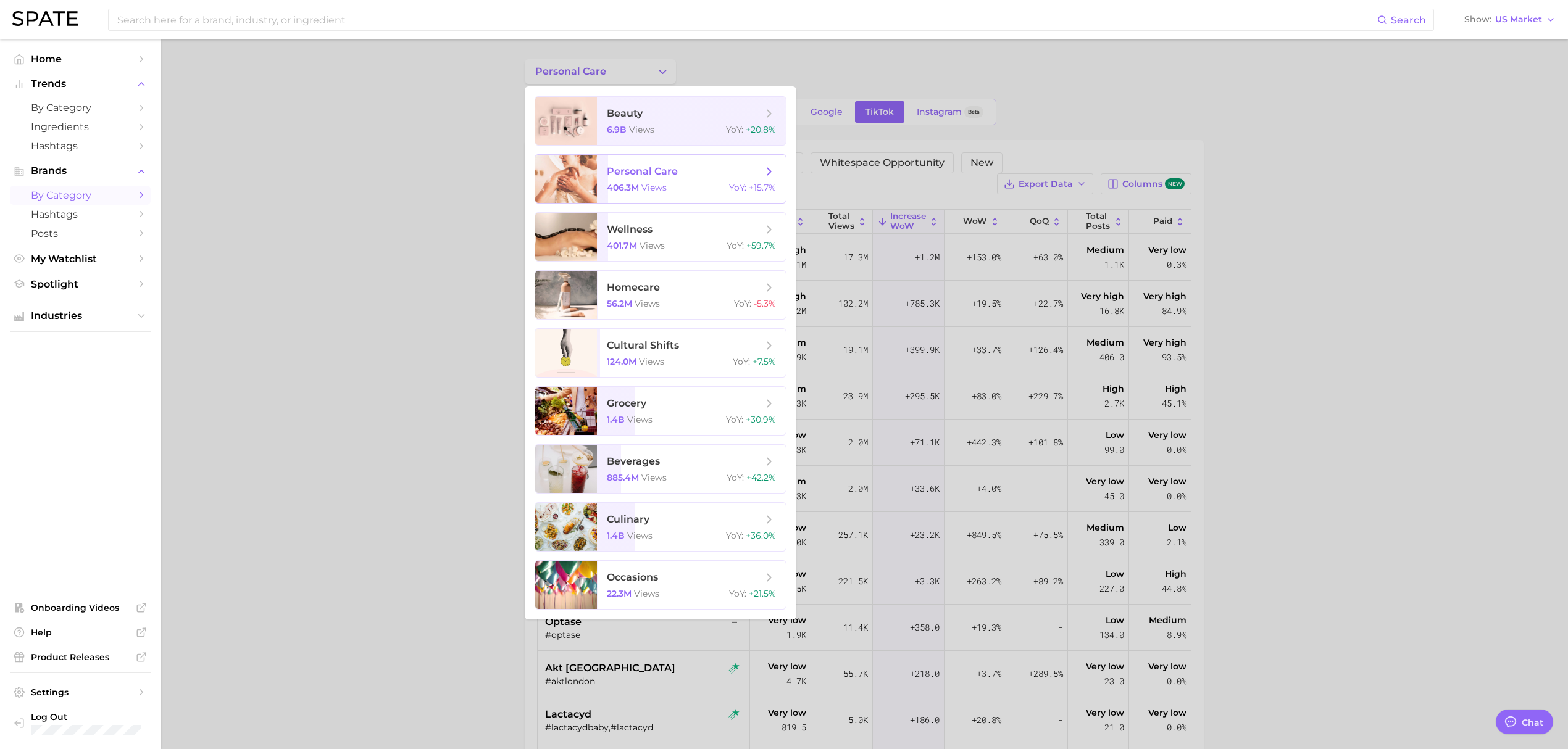
click at [643, 174] on span "personal care" at bounding box center [642, 171] width 71 height 12
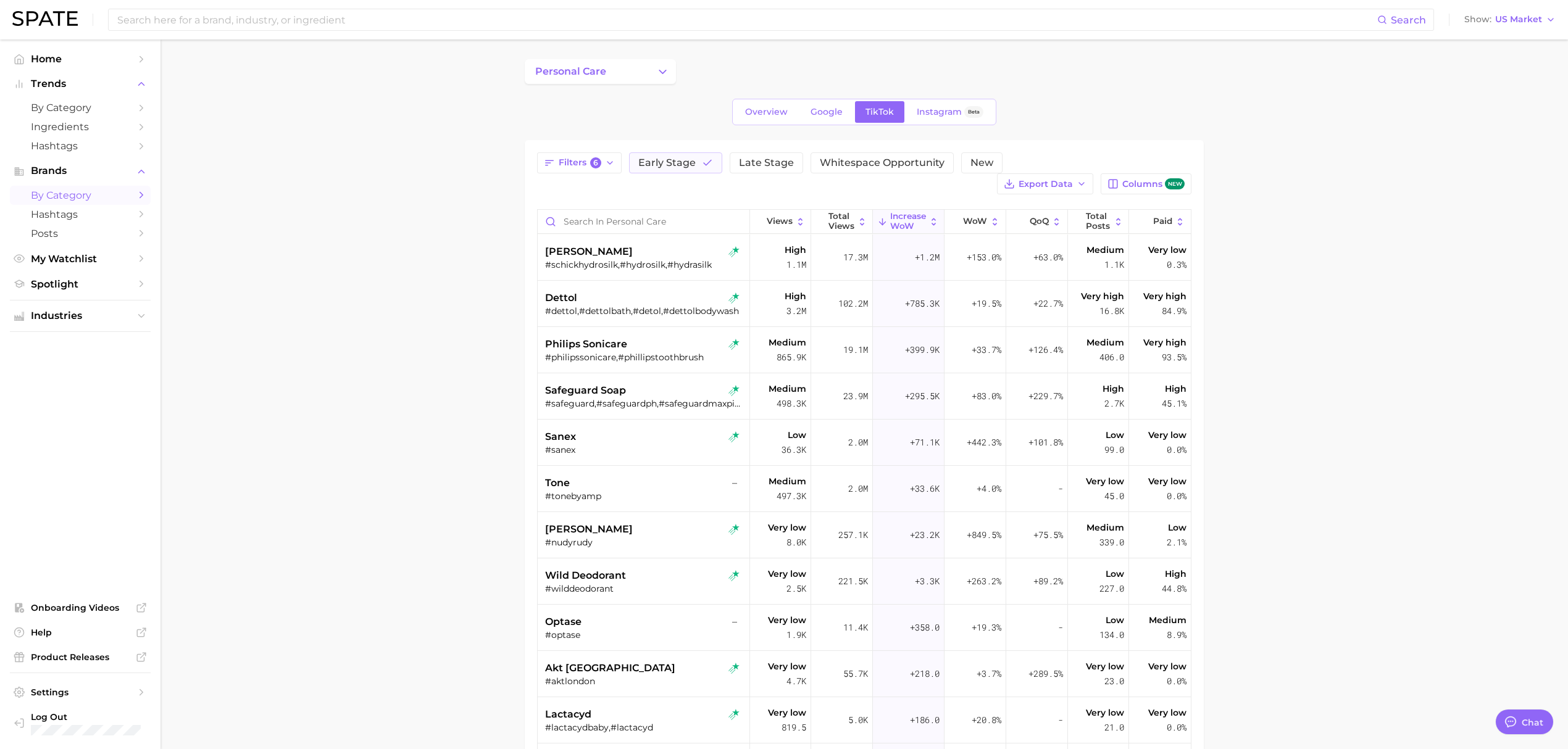
click at [342, 191] on main "personal care Overview Google TikTok Instagram Beta Filters 6 Early Stage Late …" at bounding box center [864, 536] width 1407 height 993
click at [973, 161] on span "New" at bounding box center [982, 163] width 23 height 10
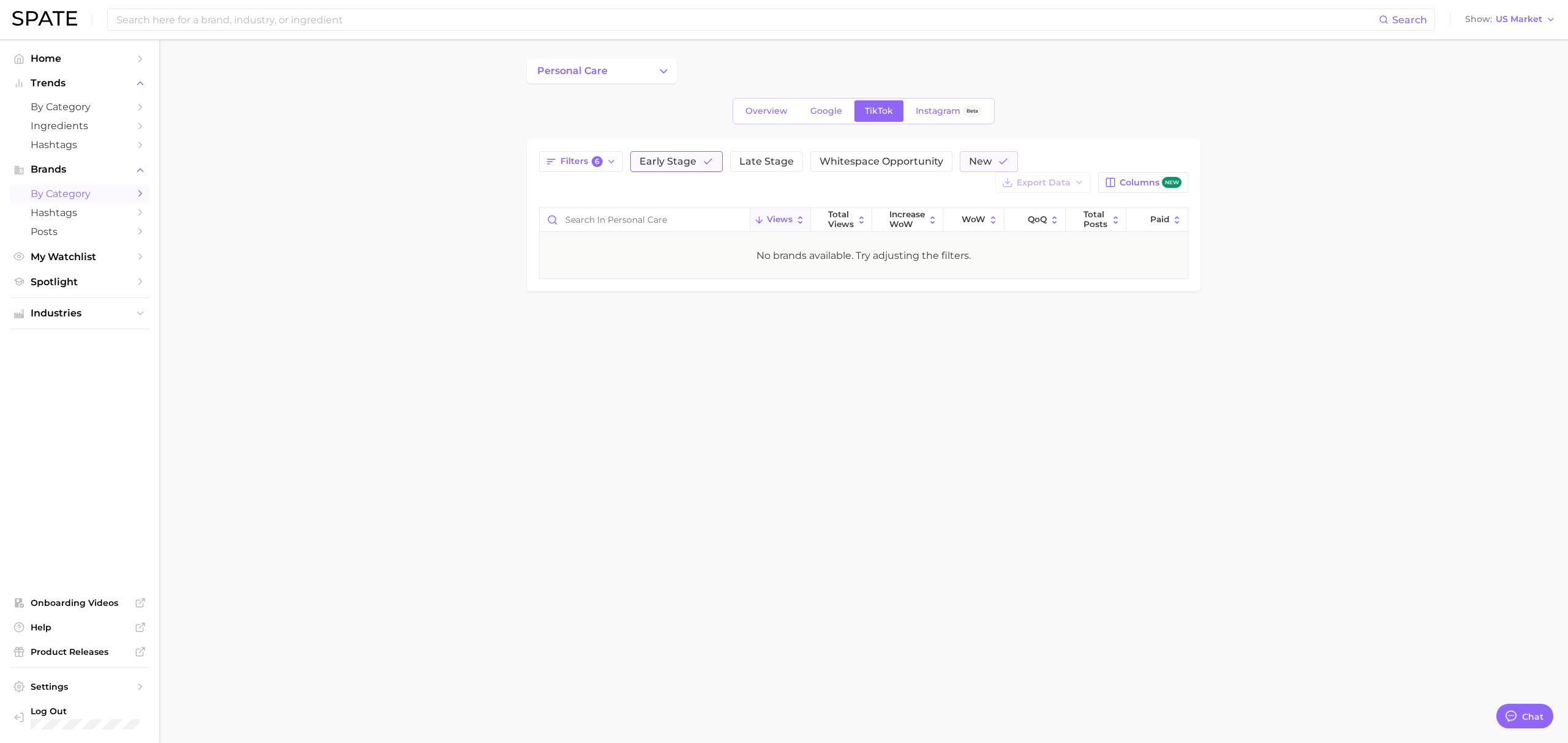
click at [662, 152] on button "Early Stage" at bounding box center [677, 161] width 93 height 21
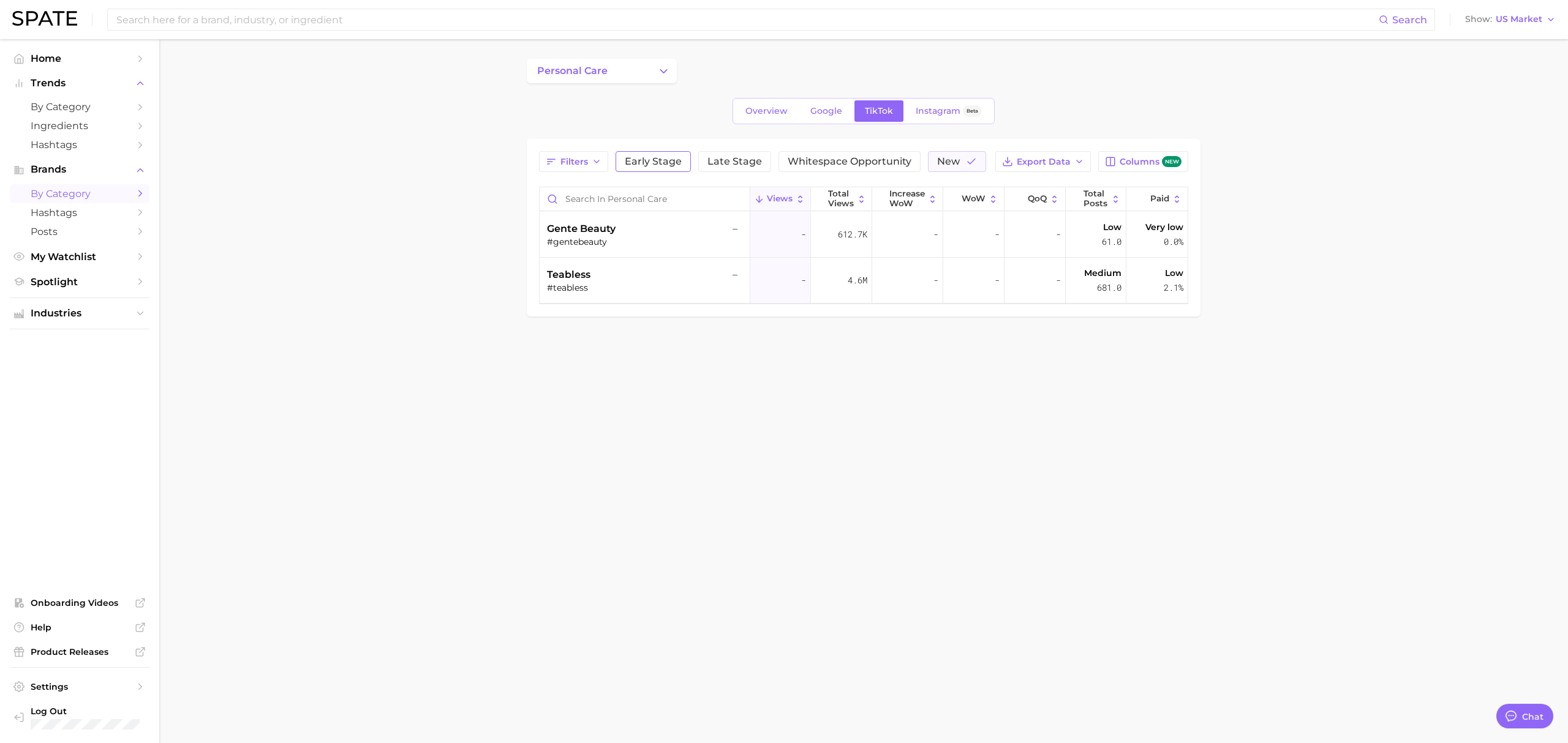
click at [643, 158] on span "Early Stage" at bounding box center [653, 161] width 57 height 10
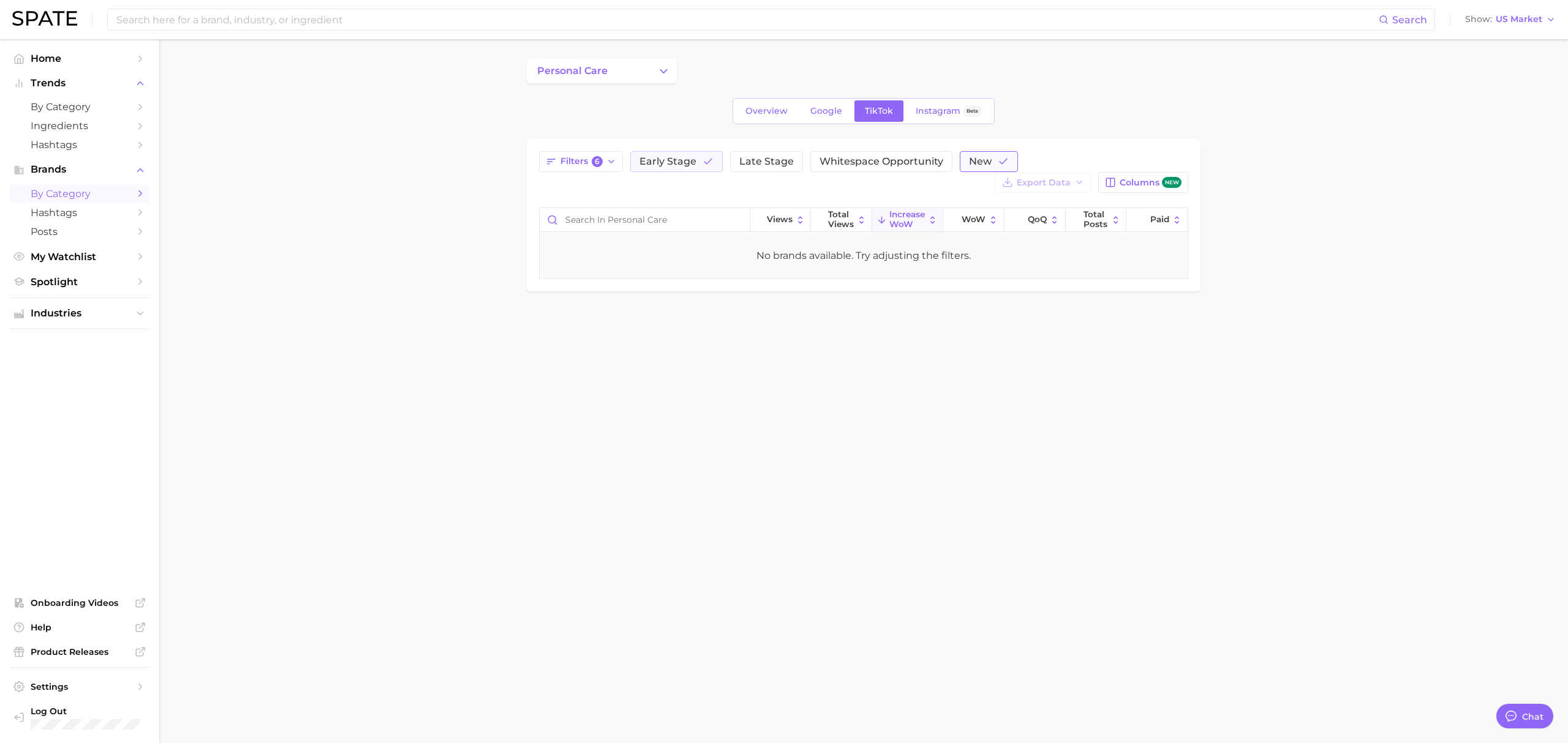
click at [981, 164] on span "New" at bounding box center [981, 161] width 23 height 10
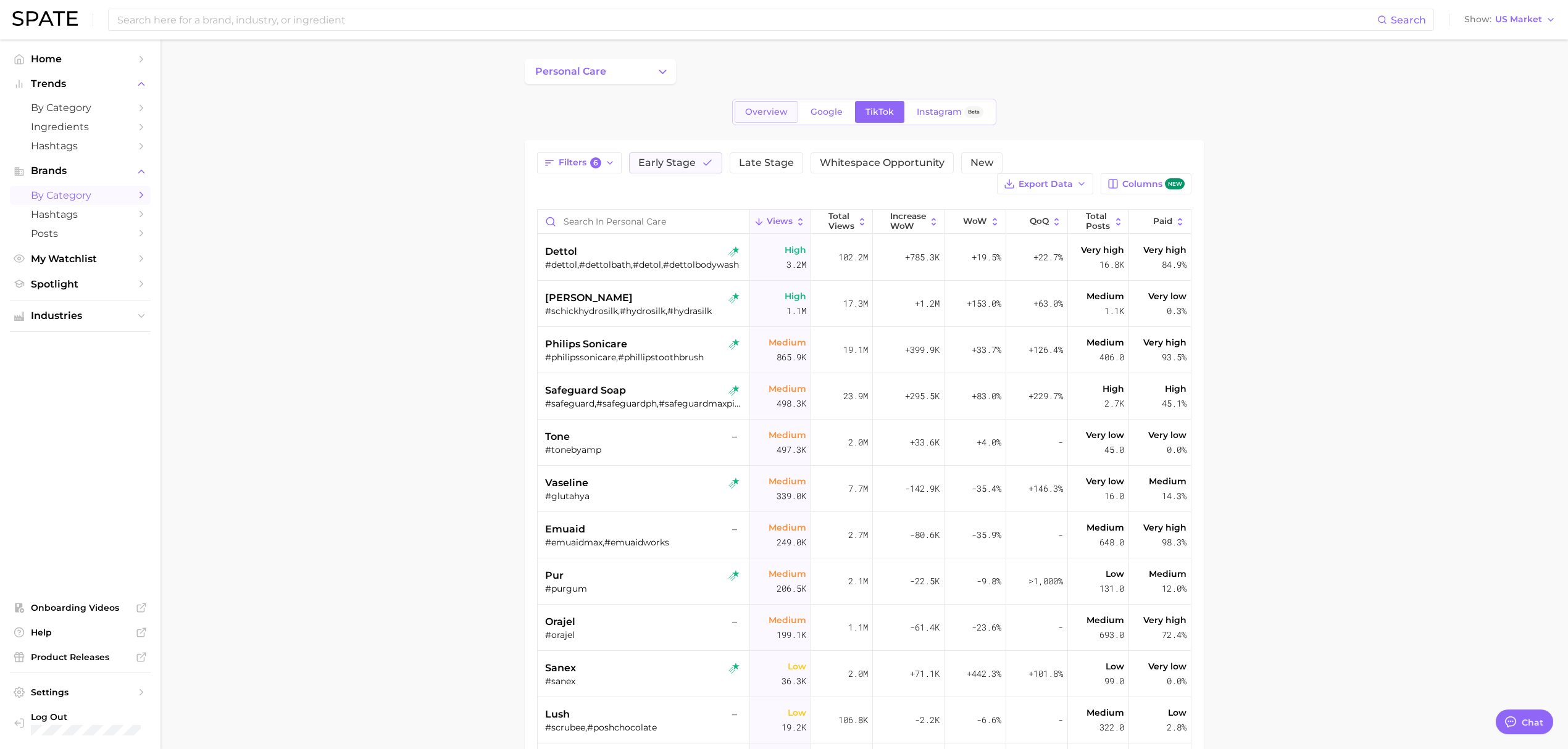
click at [758, 108] on span "Overview" at bounding box center [766, 112] width 43 height 10
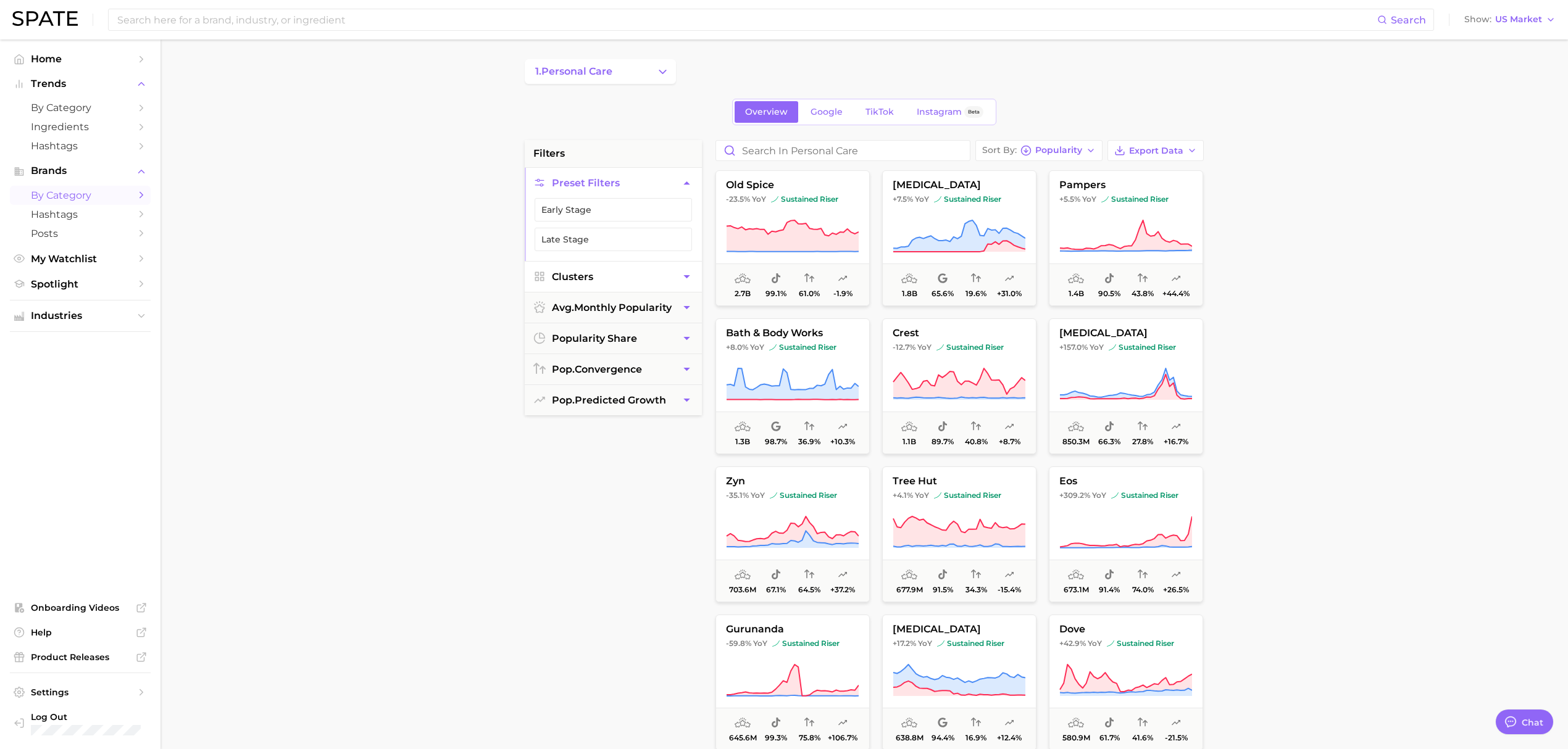
click at [642, 274] on button "Clusters" at bounding box center [613, 276] width 177 height 30
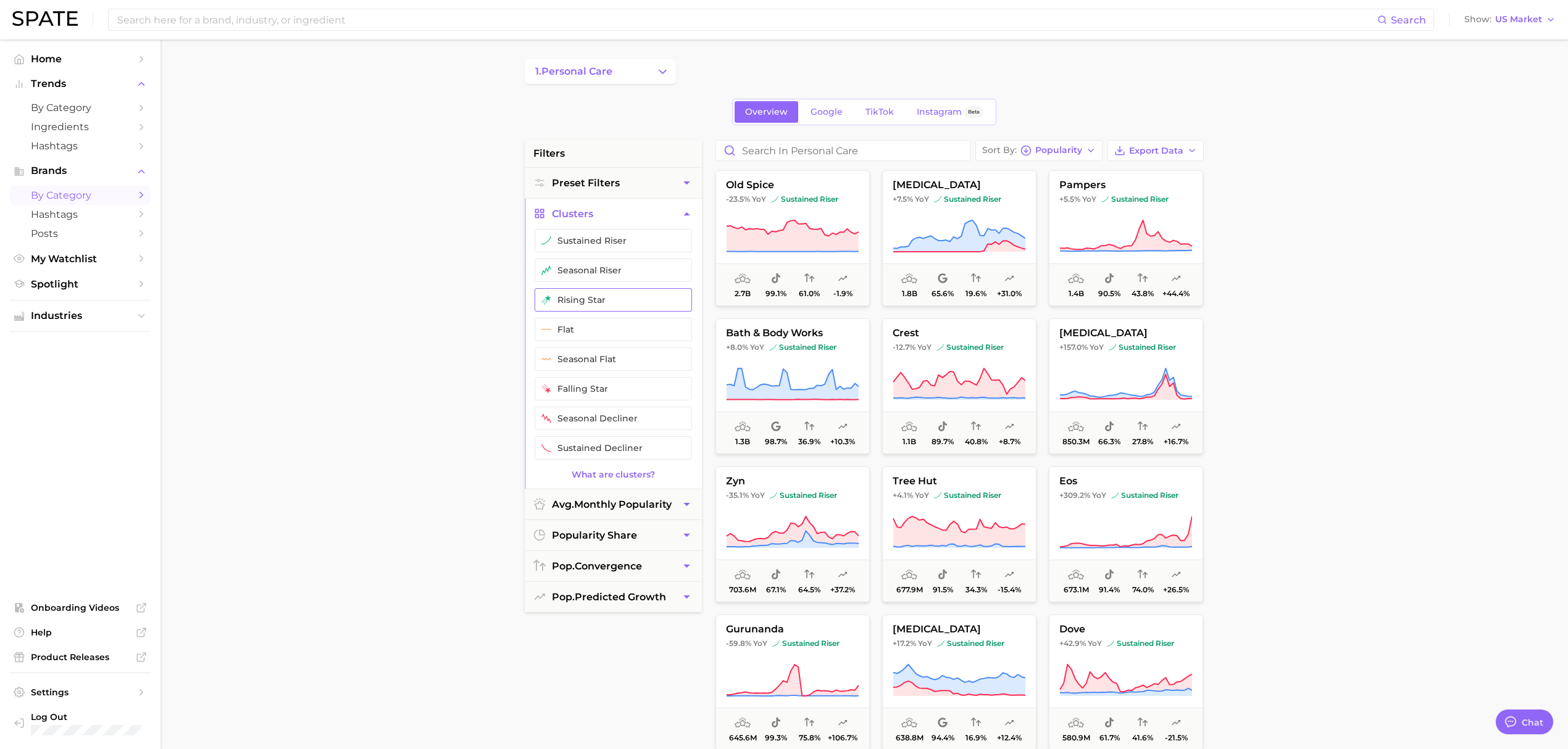
click at [614, 300] on button "rising star" at bounding box center [613, 300] width 157 height 23
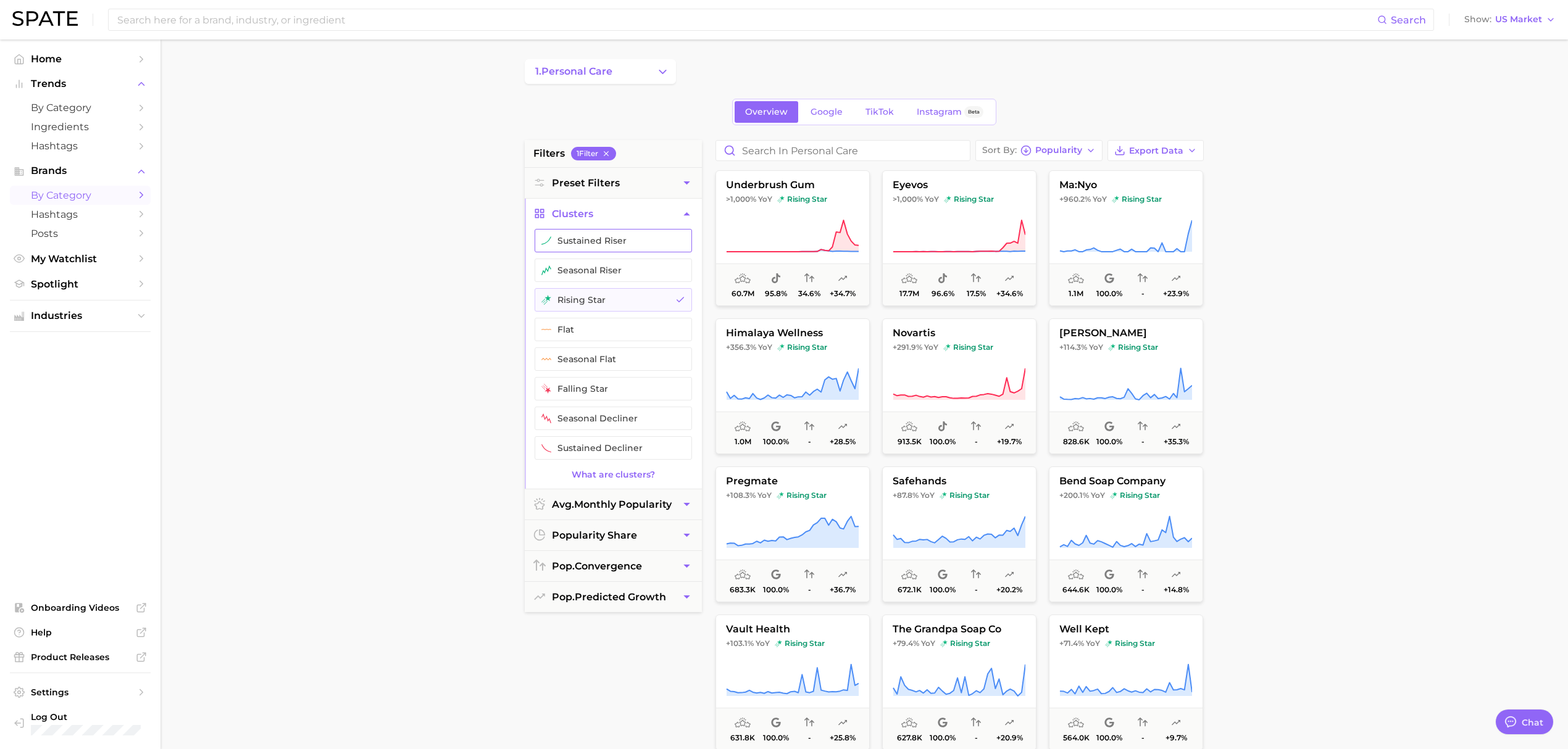
click at [609, 240] on button "sustained riser" at bounding box center [613, 240] width 157 height 23
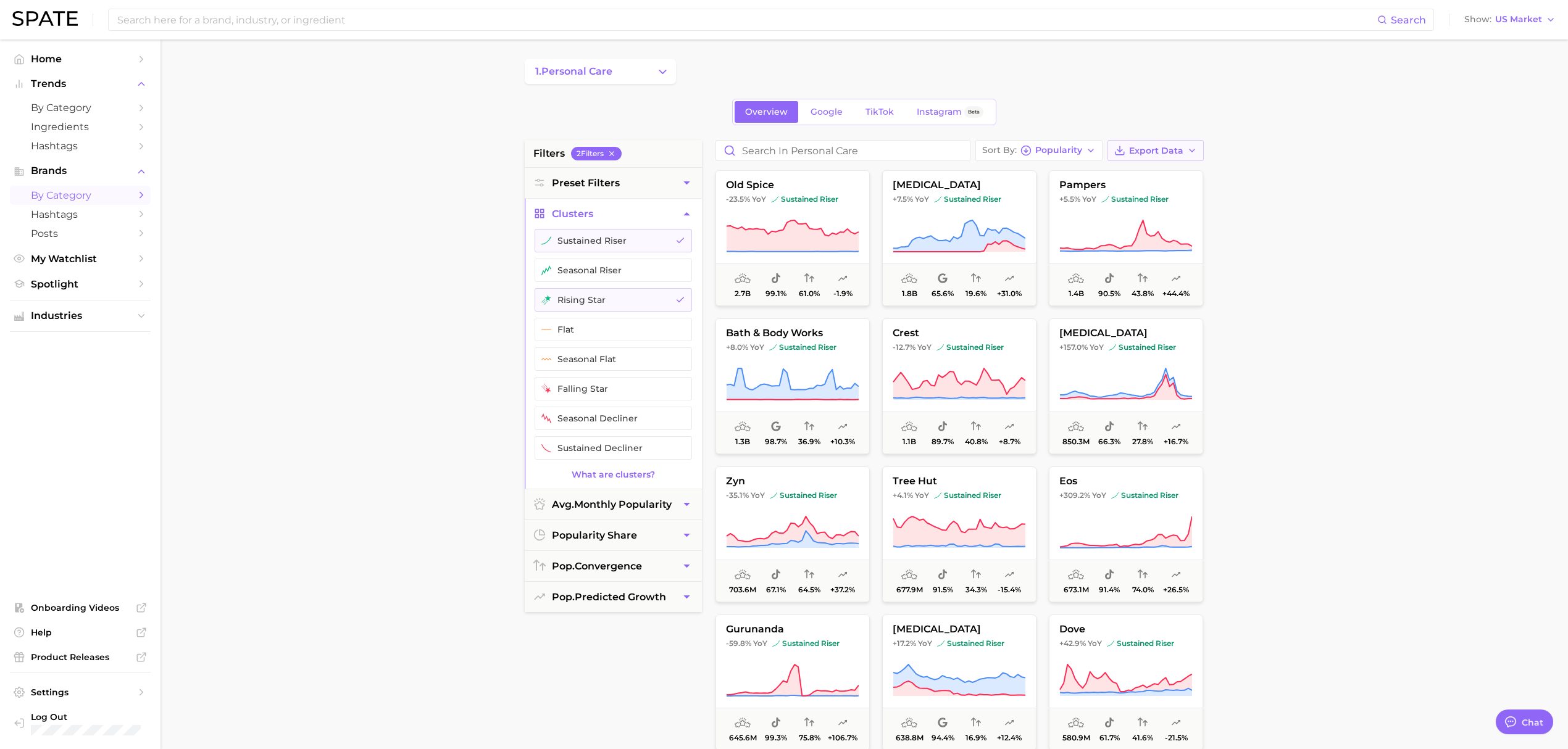
click at [1179, 152] on span "Export Data" at bounding box center [1157, 150] width 54 height 10
click at [1176, 170] on button "Card Data CSV" at bounding box center [1135, 173] width 136 height 22
